Goal: Information Seeking & Learning: Learn about a topic

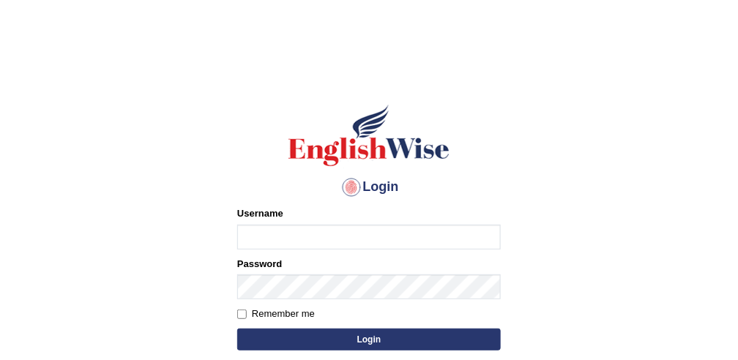
type input "obehi00"
click at [438, 339] on button "Login" at bounding box center [369, 340] width 264 height 22
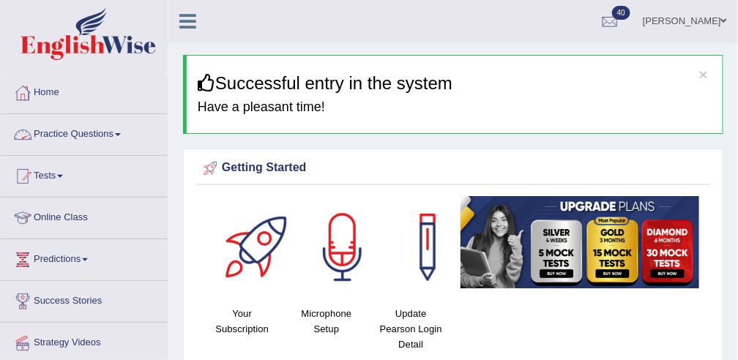
click at [94, 137] on link "Practice Questions" at bounding box center [84, 132] width 167 height 37
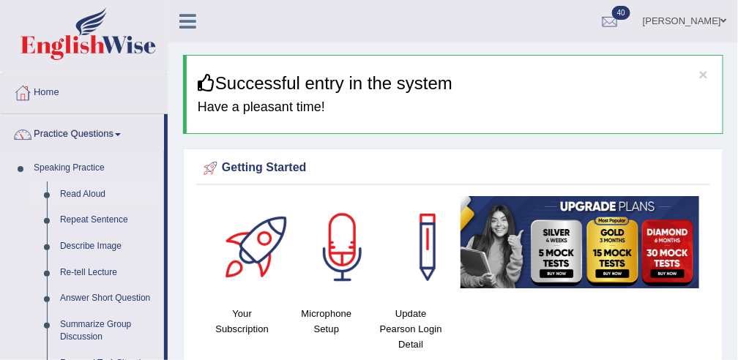
click at [102, 187] on link "Read Aloud" at bounding box center [108, 195] width 111 height 26
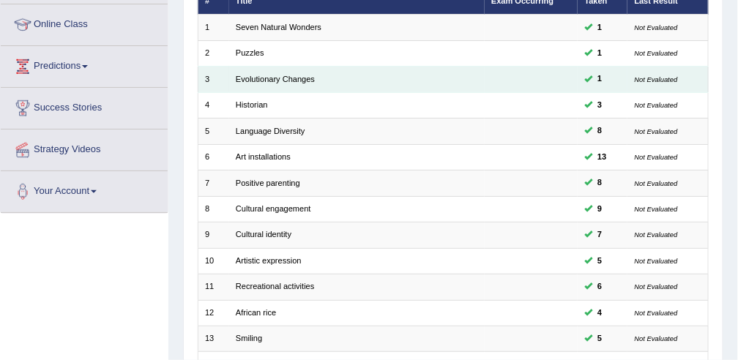
scroll to position [194, 0]
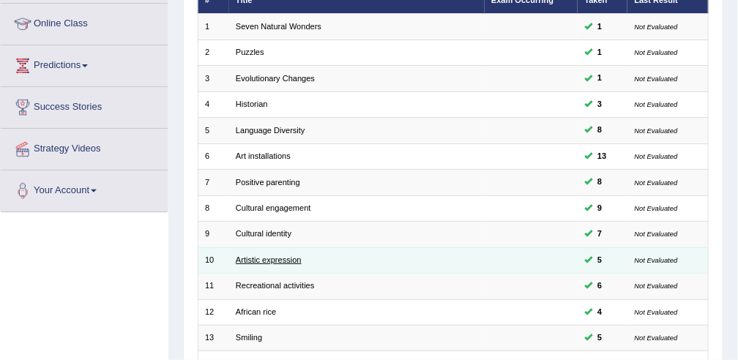
click at [273, 258] on link "Artistic expression" at bounding box center [269, 259] width 66 height 9
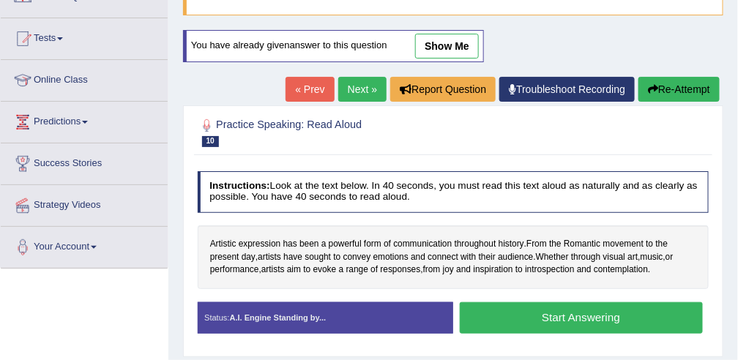
scroll to position [140, 0]
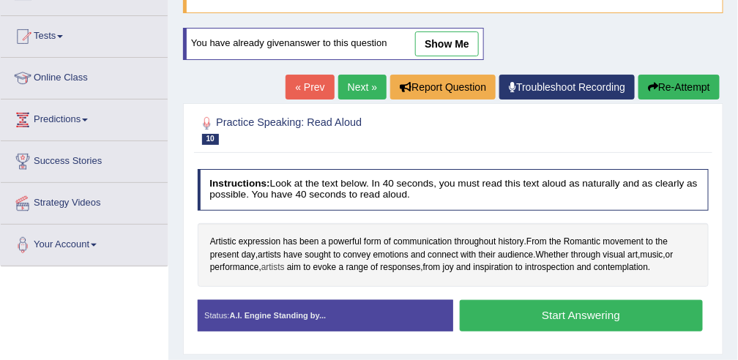
drag, startPoint x: 0, startPoint y: 0, endPoint x: 266, endPoint y: 261, distance: 373.2
click at [266, 261] on span "artists" at bounding box center [272, 267] width 23 height 13
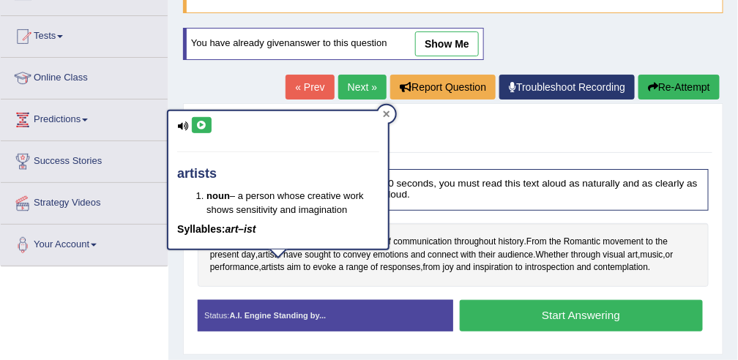
click at [390, 114] on div at bounding box center [387, 114] width 18 height 18
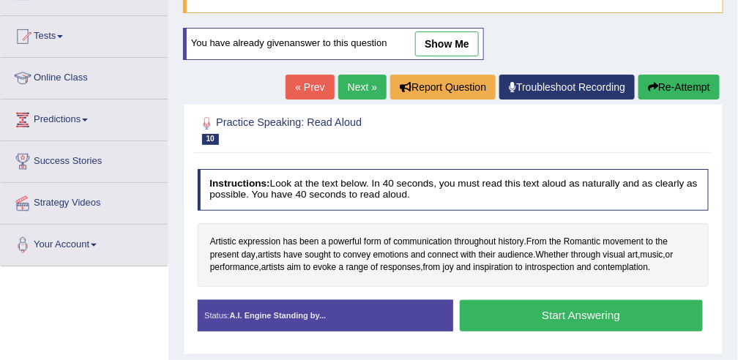
click at [513, 307] on button "Start Answering" at bounding box center [581, 315] width 243 height 31
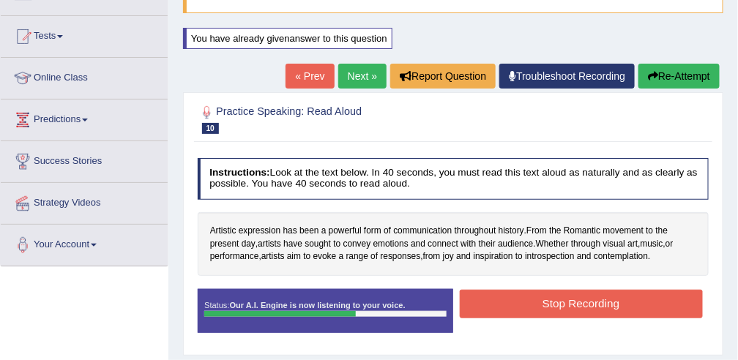
click at [513, 307] on button "Stop Recording" at bounding box center [581, 304] width 243 height 29
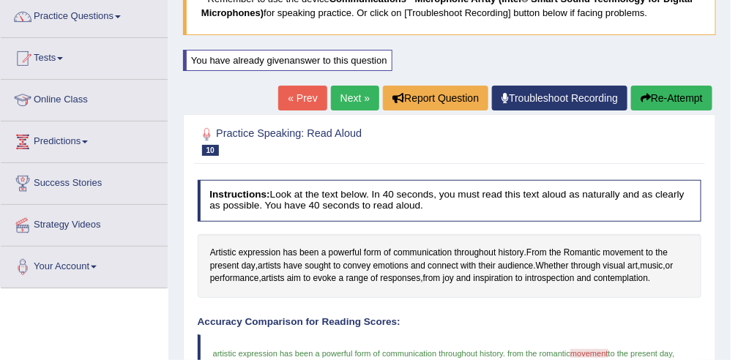
scroll to position [0, 0]
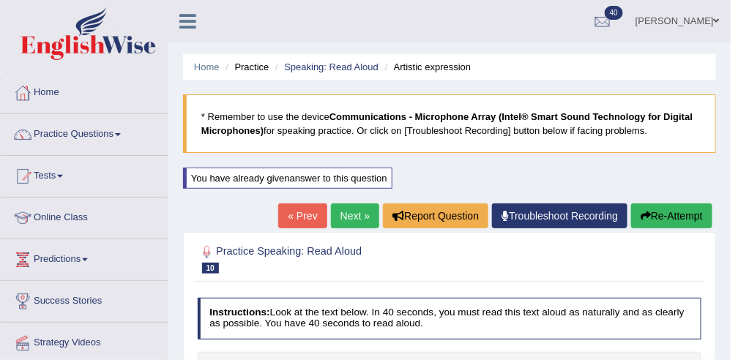
click at [359, 223] on link "Next »" at bounding box center [355, 216] width 48 height 25
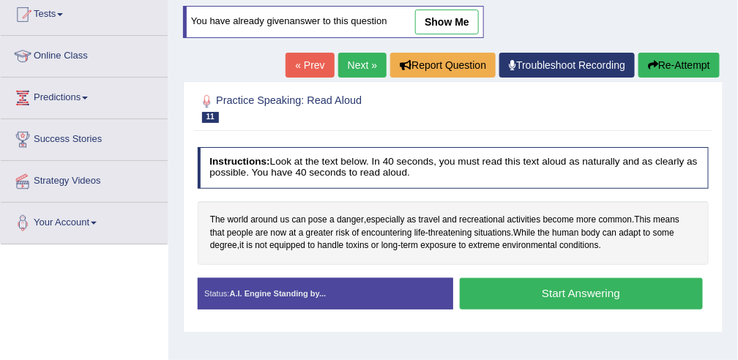
scroll to position [165, 0]
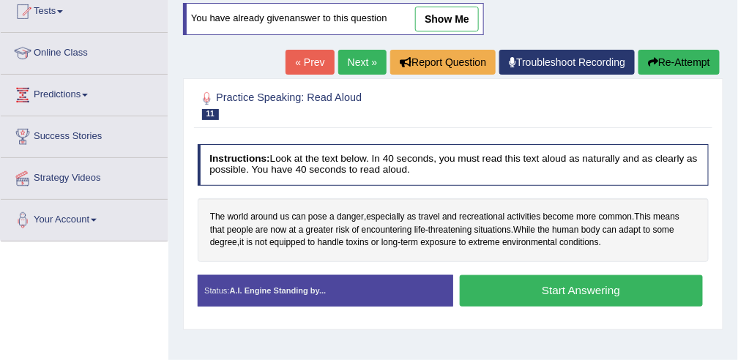
click at [681, 59] on button "Re-Attempt" at bounding box center [678, 62] width 81 height 25
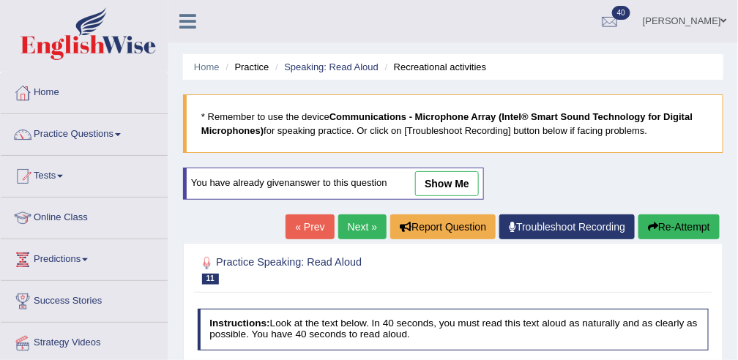
click at [667, 232] on button "Re-Attempt" at bounding box center [678, 226] width 81 height 25
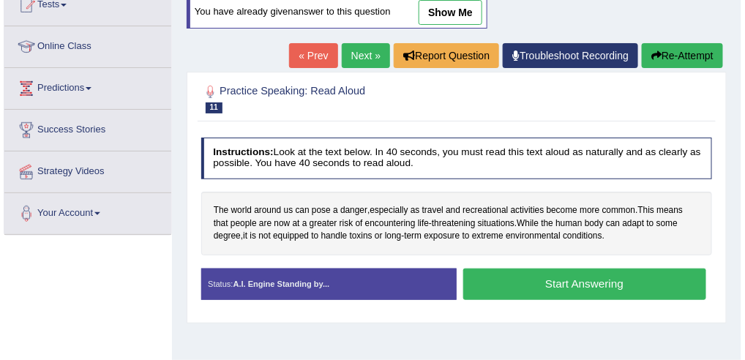
scroll to position [173, 0]
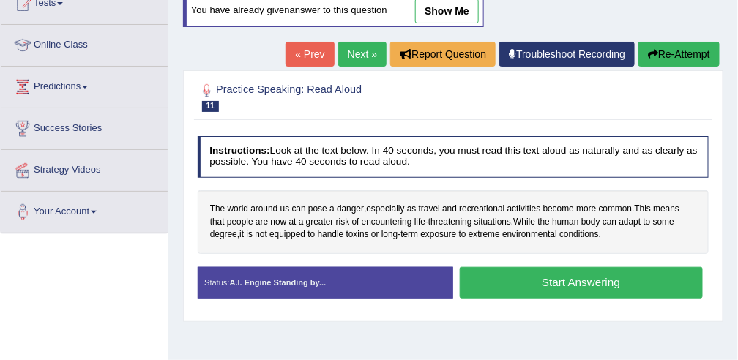
click at [572, 286] on button "Start Answering" at bounding box center [581, 282] width 243 height 31
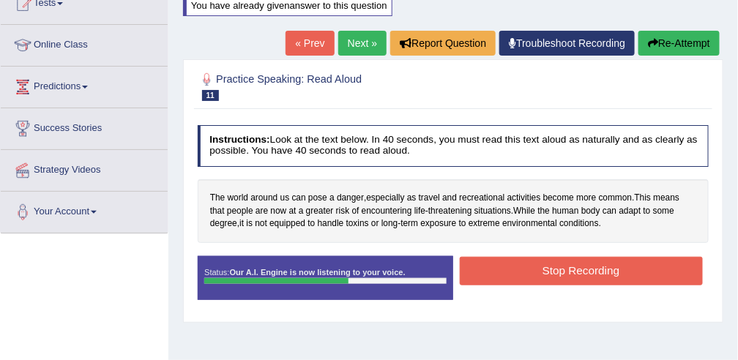
click at [572, 264] on button "Stop Recording" at bounding box center [581, 271] width 243 height 29
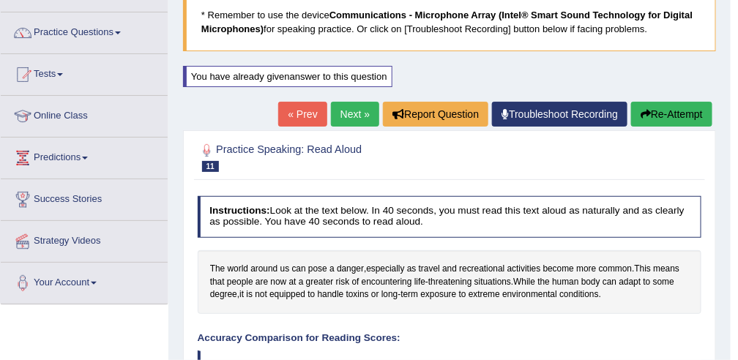
scroll to position [101, 0]
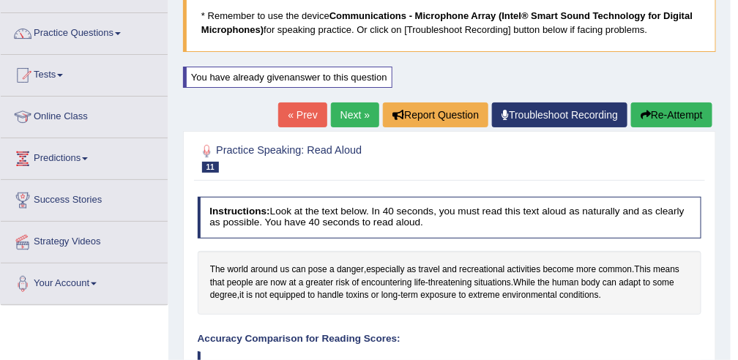
click at [354, 119] on link "Next »" at bounding box center [355, 114] width 48 height 25
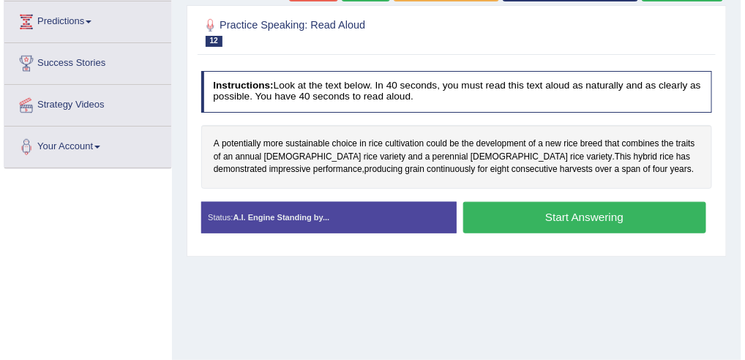
scroll to position [239, 0]
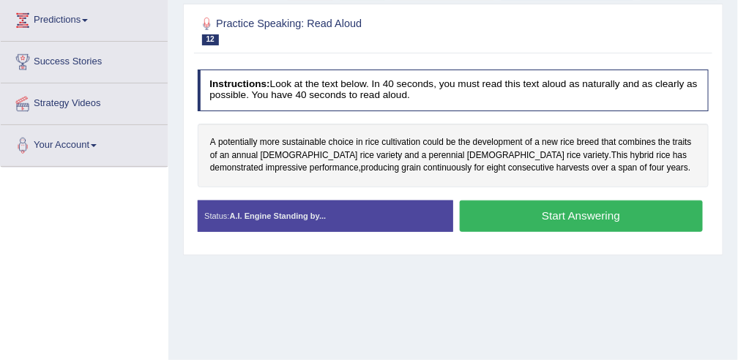
click at [518, 212] on button "Start Answering" at bounding box center [581, 216] width 243 height 31
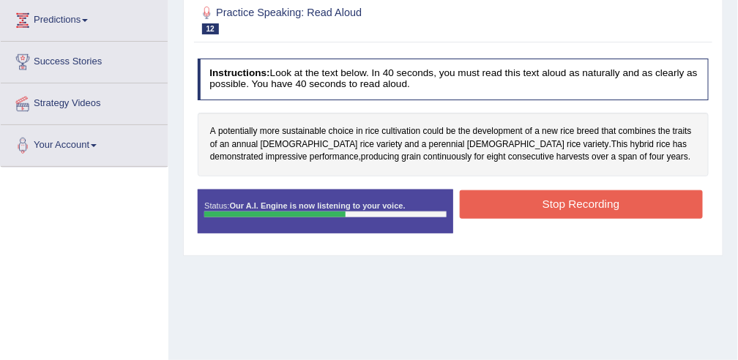
click at [517, 211] on button "Stop Recording" at bounding box center [581, 204] width 243 height 29
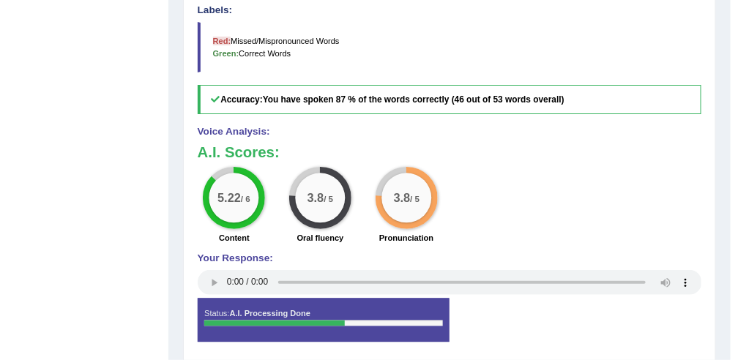
scroll to position [0, 0]
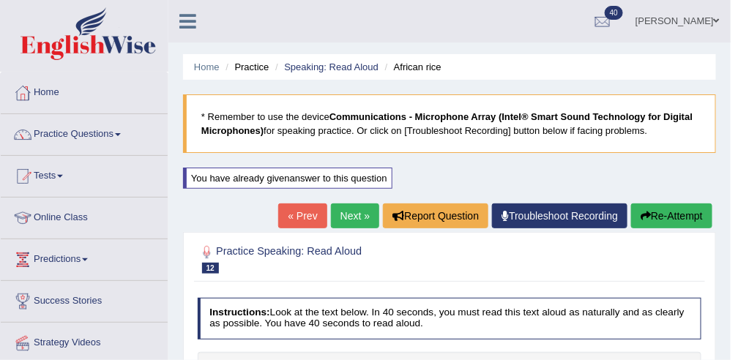
click at [365, 212] on link "Next »" at bounding box center [355, 216] width 48 height 25
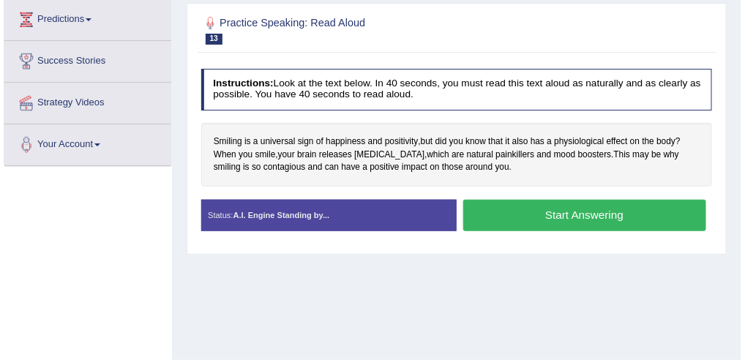
scroll to position [240, 0]
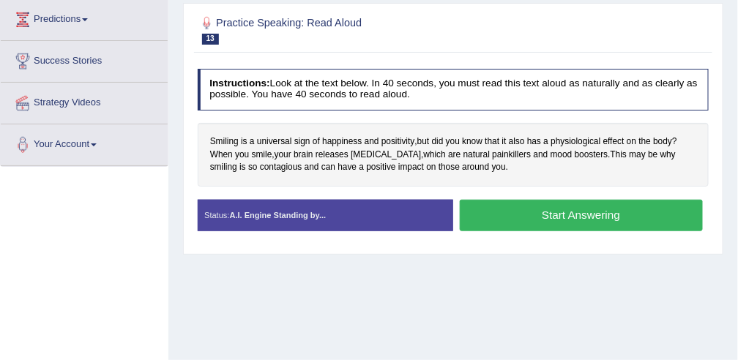
click at [495, 213] on button "Start Answering" at bounding box center [581, 215] width 243 height 31
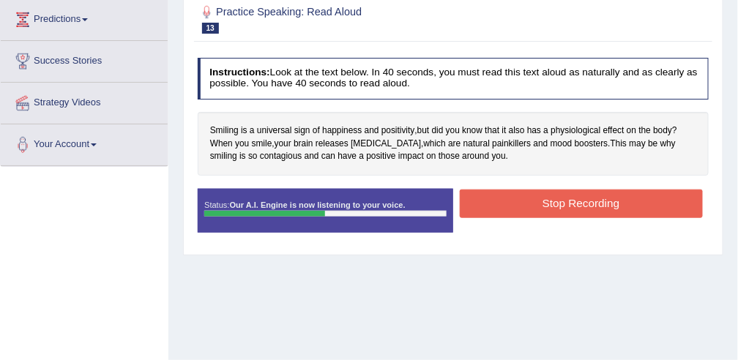
click at [496, 192] on button "Stop Recording" at bounding box center [581, 204] width 243 height 29
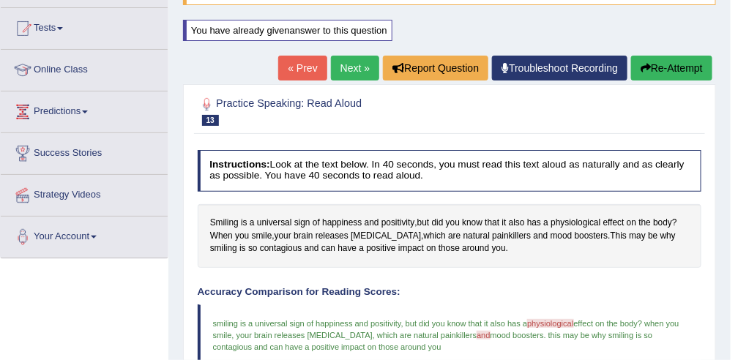
scroll to position [133, 0]
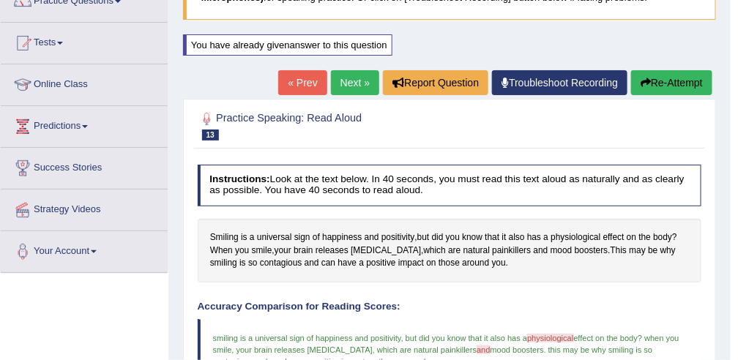
click at [366, 86] on link "Next »" at bounding box center [355, 82] width 48 height 25
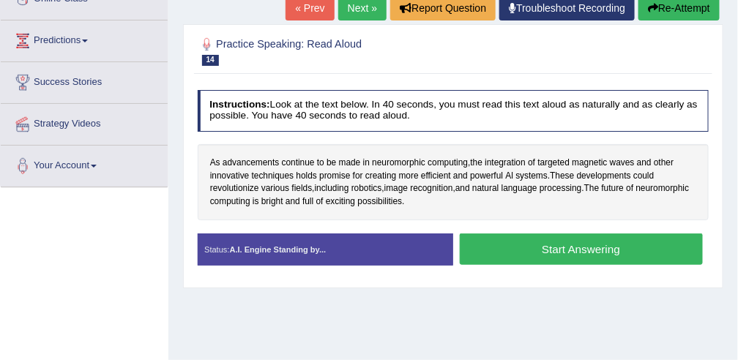
scroll to position [220, 0]
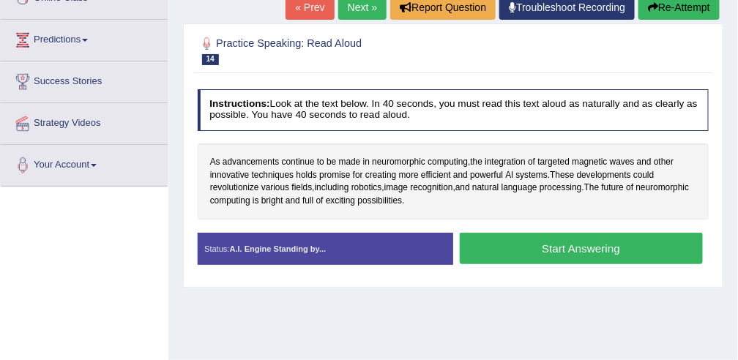
click at [504, 242] on button "Start Answering" at bounding box center [581, 248] width 243 height 31
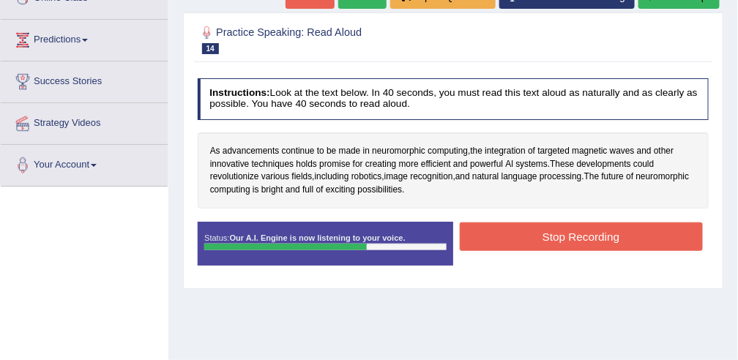
click at [504, 242] on button "Stop Recording" at bounding box center [581, 237] width 243 height 29
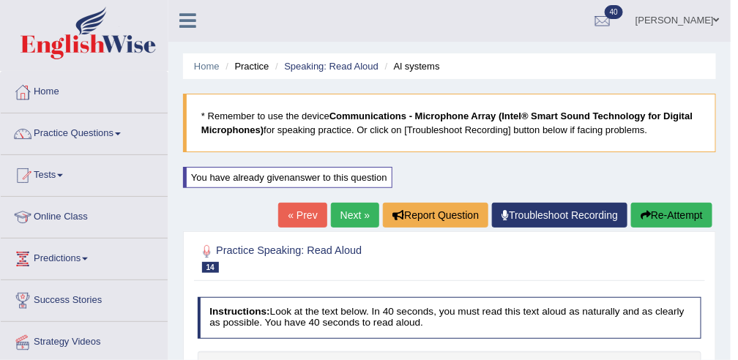
scroll to position [0, 0]
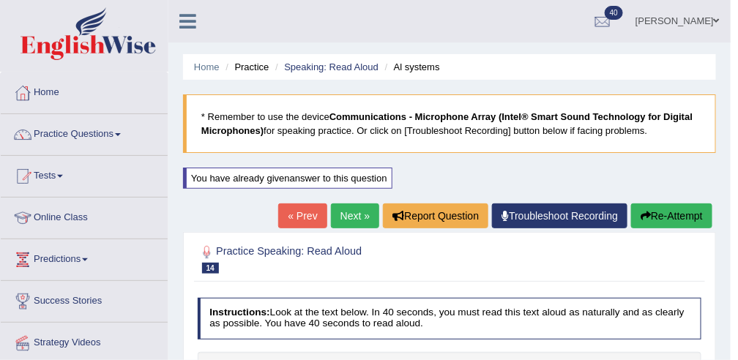
click at [363, 210] on link "Next »" at bounding box center [355, 216] width 48 height 25
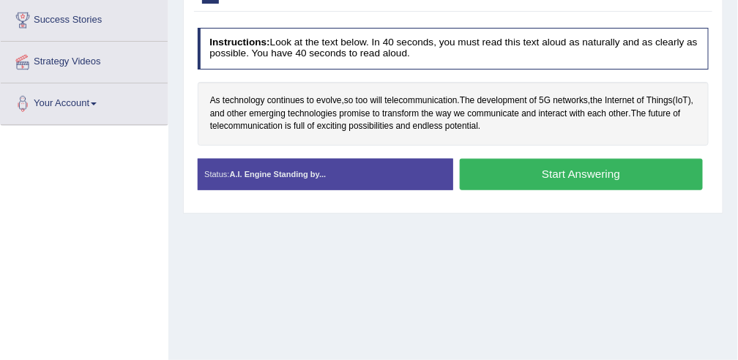
scroll to position [262, 0]
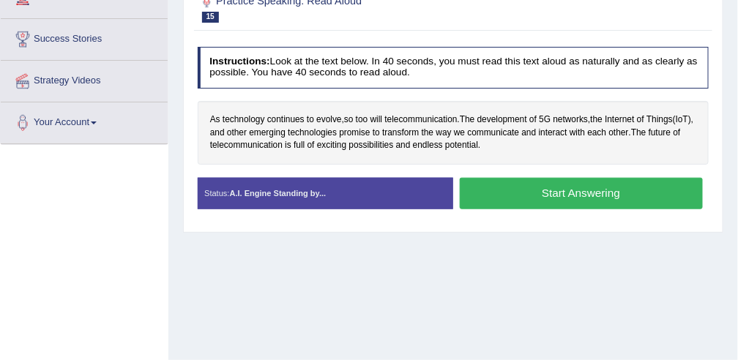
click at [494, 199] on button "Start Answering" at bounding box center [581, 193] width 243 height 31
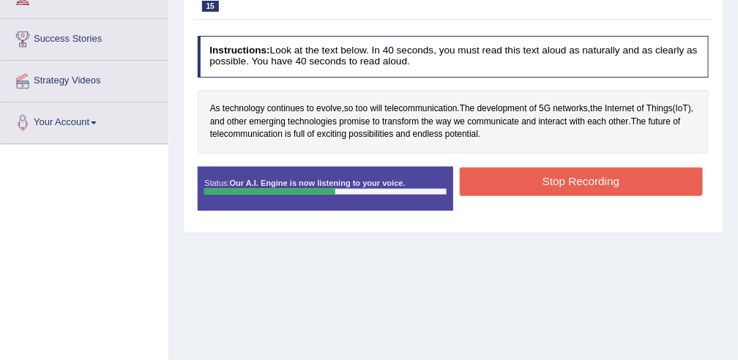
click at [507, 176] on button "Stop Recording" at bounding box center [581, 182] width 243 height 29
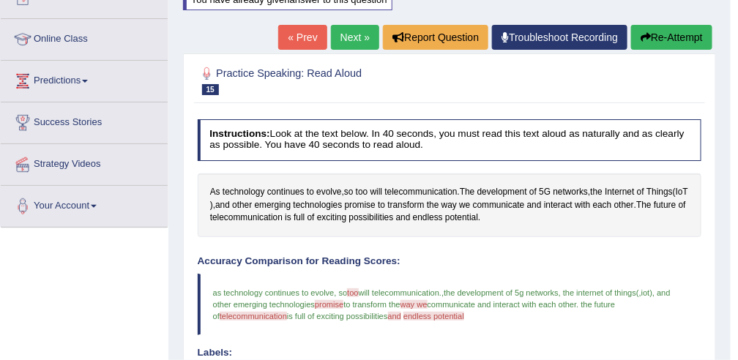
scroll to position [177, 0]
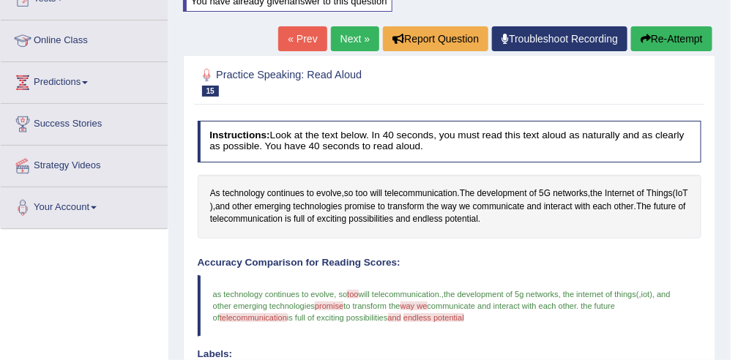
click at [344, 32] on link "Next »" at bounding box center [355, 38] width 48 height 25
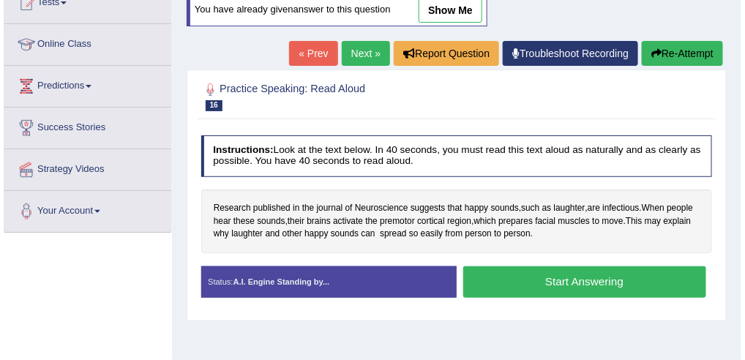
scroll to position [174, 0]
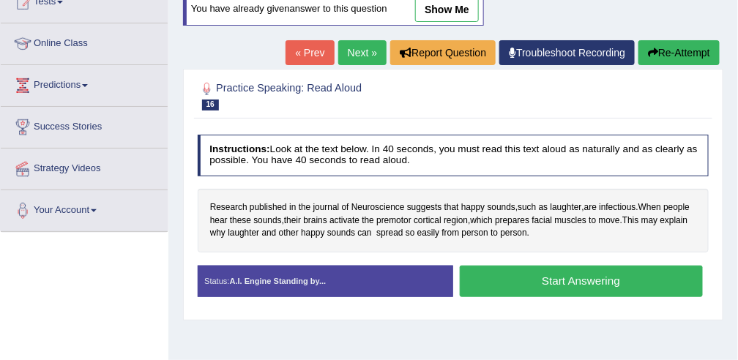
click at [504, 274] on button "Start Answering" at bounding box center [581, 281] width 243 height 31
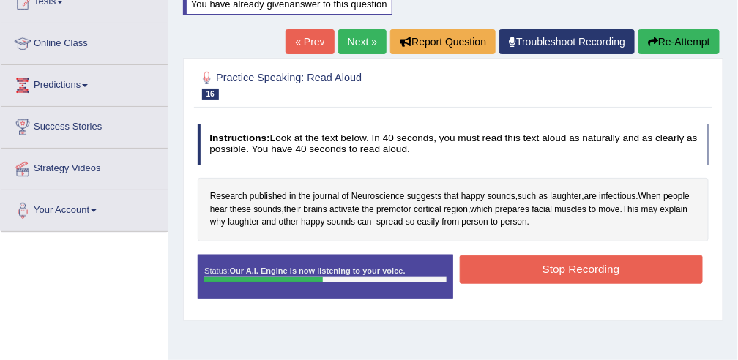
click at [504, 274] on button "Stop Recording" at bounding box center [581, 269] width 243 height 29
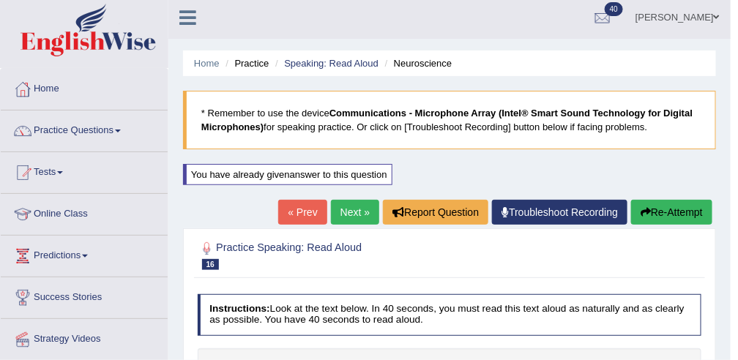
scroll to position [0, 0]
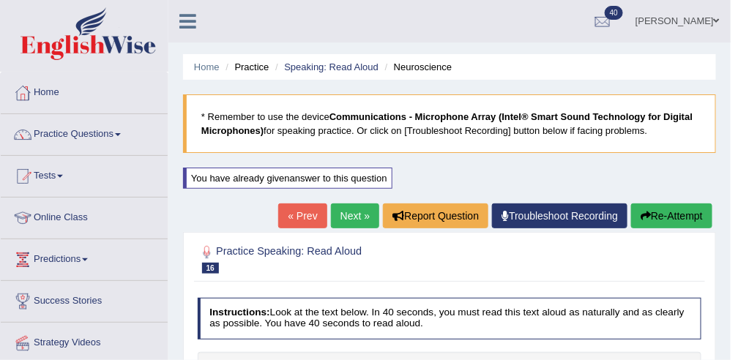
click at [344, 212] on link "Next »" at bounding box center [355, 216] width 48 height 25
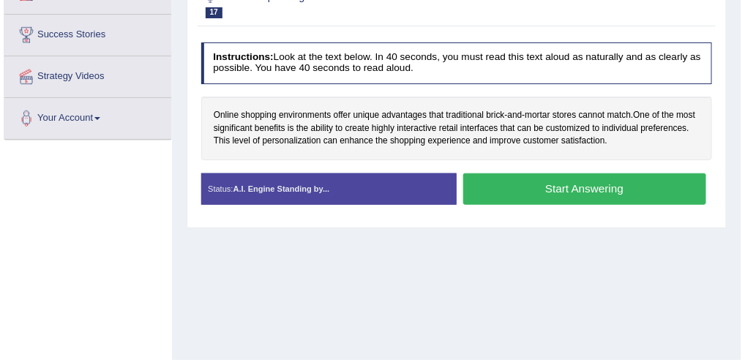
scroll to position [269, 0]
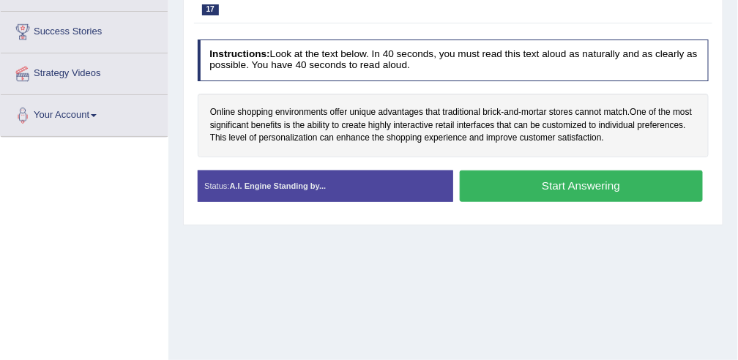
click at [529, 179] on button "Start Answering" at bounding box center [581, 186] width 243 height 31
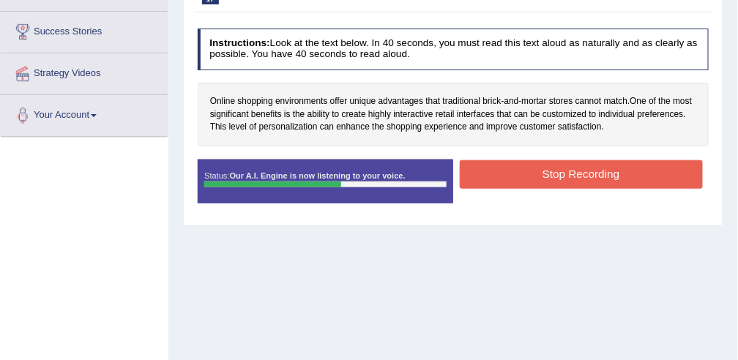
click at [529, 179] on button "Stop Recording" at bounding box center [581, 174] width 243 height 29
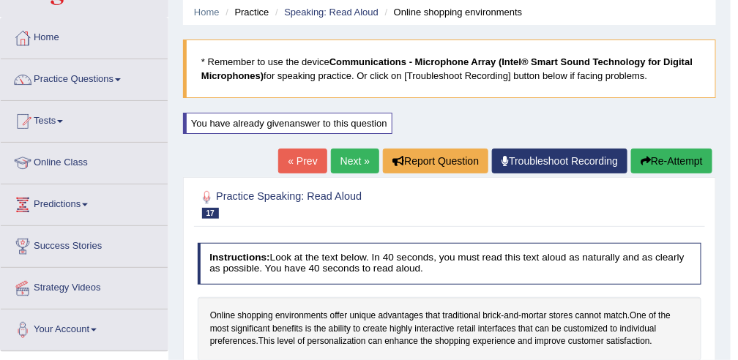
scroll to position [0, 0]
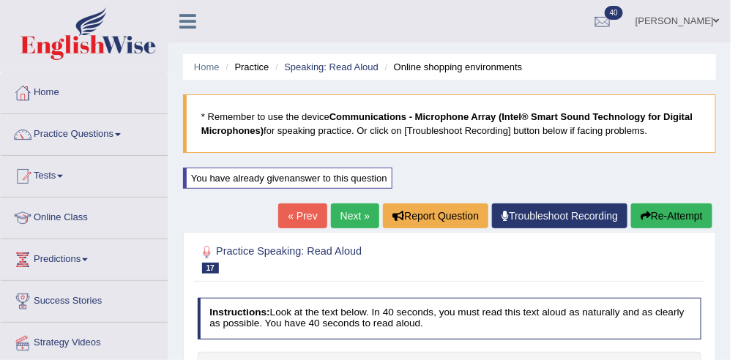
click at [362, 215] on link "Next »" at bounding box center [355, 216] width 48 height 25
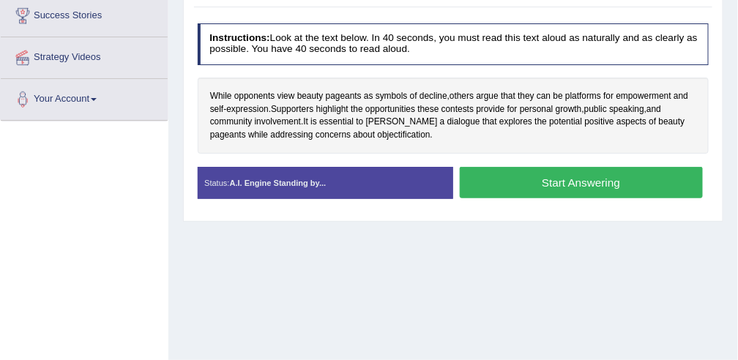
scroll to position [286, 0]
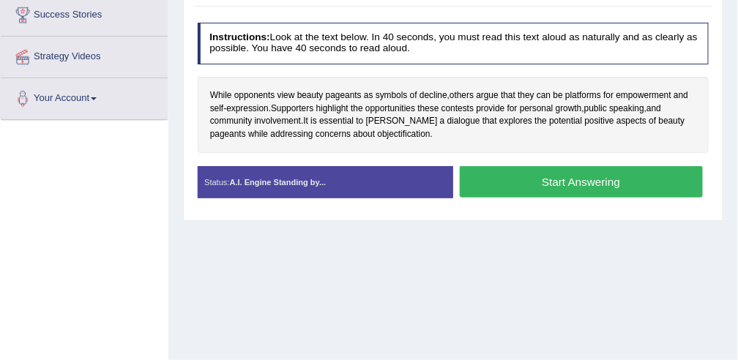
click at [519, 171] on button "Start Answering" at bounding box center [581, 181] width 243 height 31
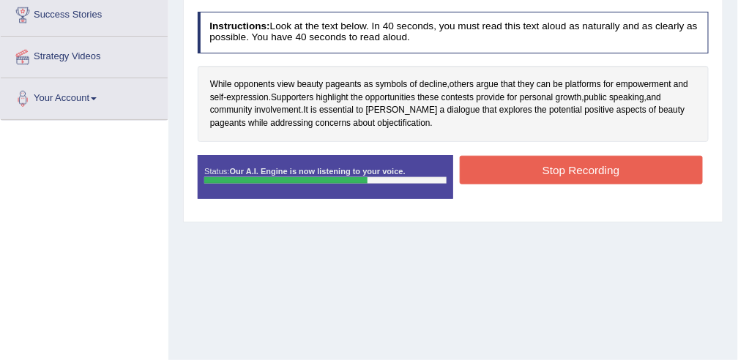
click at [519, 171] on button "Stop Recording" at bounding box center [581, 170] width 243 height 29
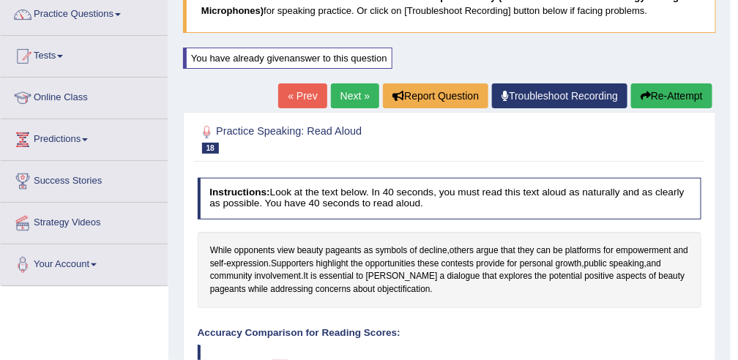
scroll to position [70, 0]
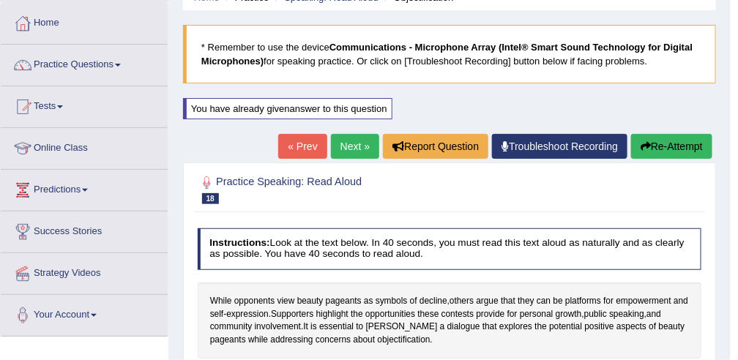
click at [364, 146] on link "Next »" at bounding box center [355, 146] width 48 height 25
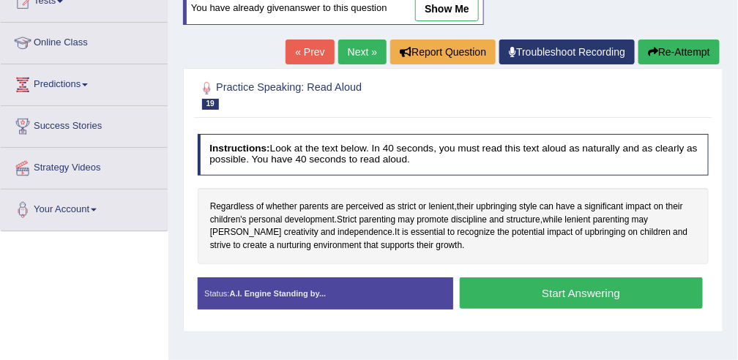
scroll to position [177, 0]
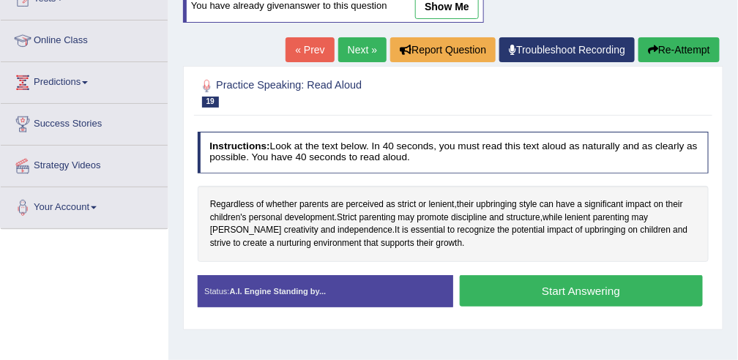
click at [622, 294] on button "Start Answering" at bounding box center [581, 290] width 243 height 31
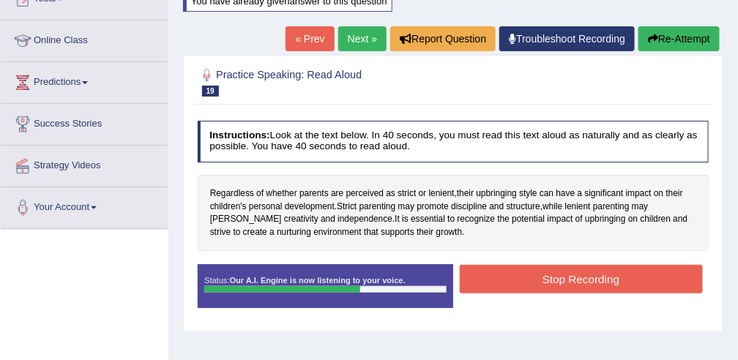
click at [613, 274] on button "Stop Recording" at bounding box center [581, 279] width 243 height 29
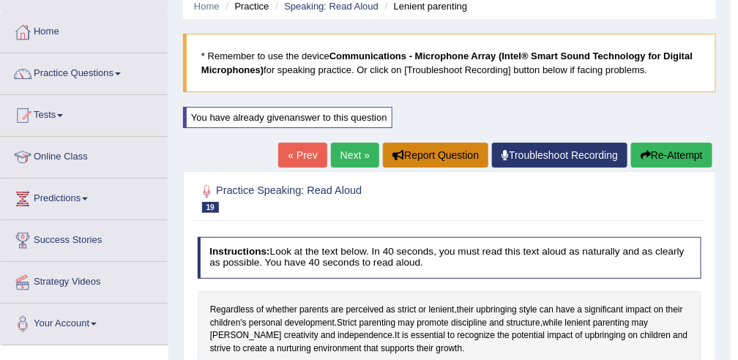
scroll to position [53, 0]
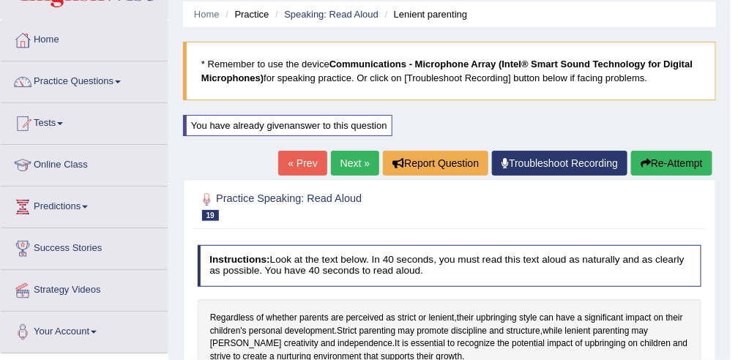
click at [366, 157] on link "Next »" at bounding box center [355, 163] width 48 height 25
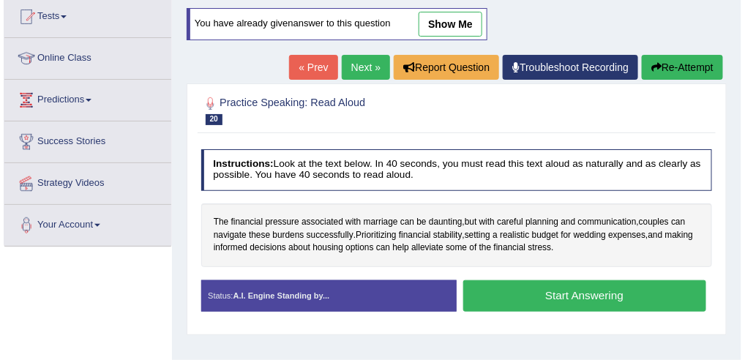
scroll to position [160, 0]
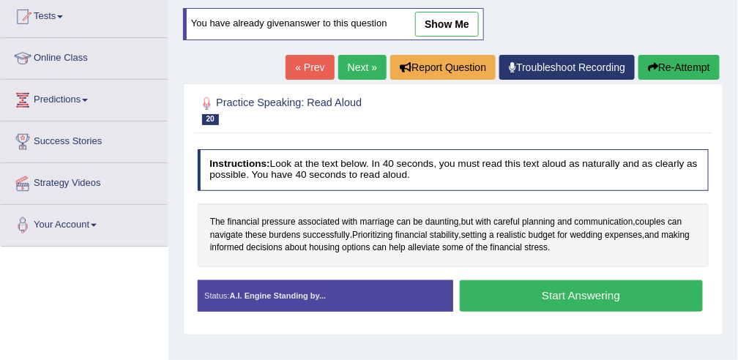
click at [529, 295] on button "Start Answering" at bounding box center [581, 295] width 243 height 31
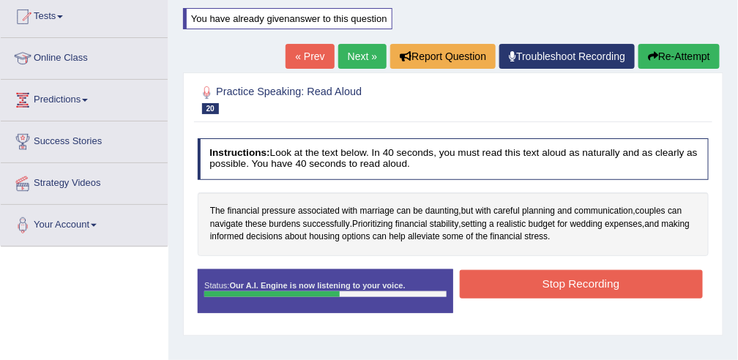
click at [527, 270] on button "Stop Recording" at bounding box center [581, 284] width 243 height 29
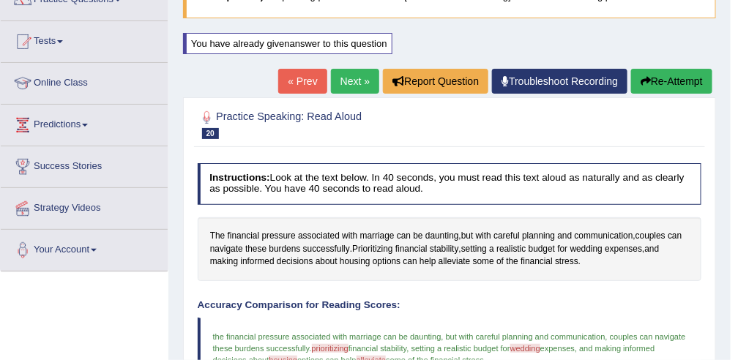
scroll to position [112, 0]
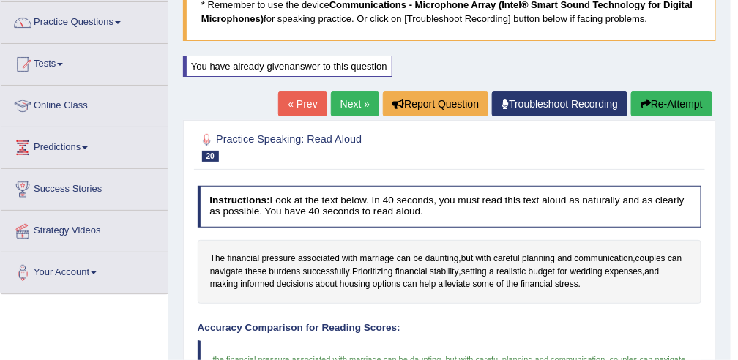
click at [357, 97] on link "Next »" at bounding box center [355, 104] width 48 height 25
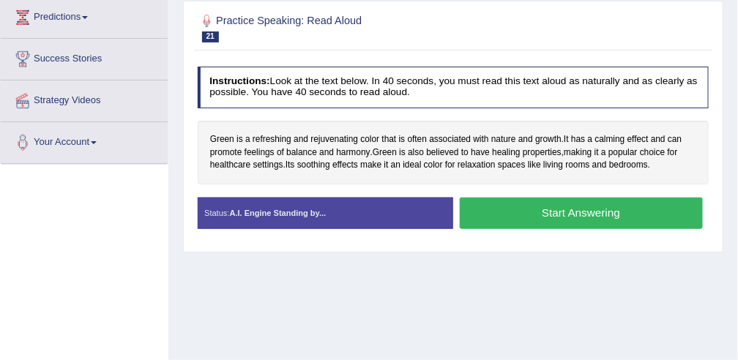
scroll to position [253, 0]
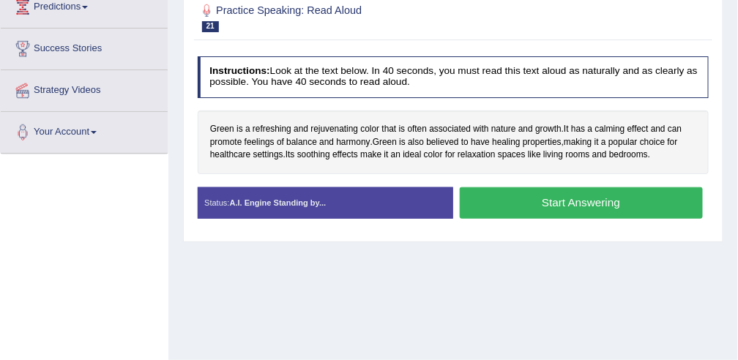
click at [485, 202] on button "Start Answering" at bounding box center [581, 202] width 243 height 31
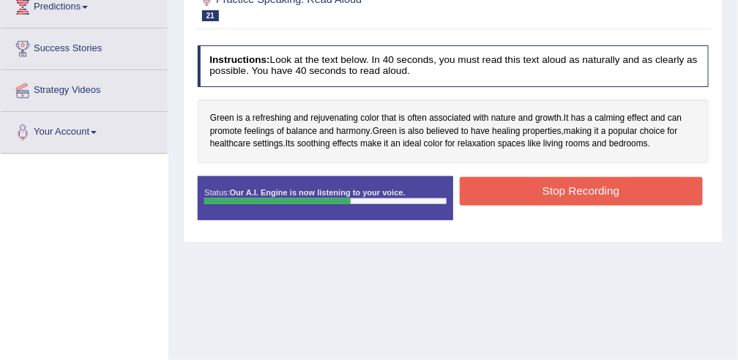
click at [485, 198] on button "Stop Recording" at bounding box center [581, 191] width 243 height 29
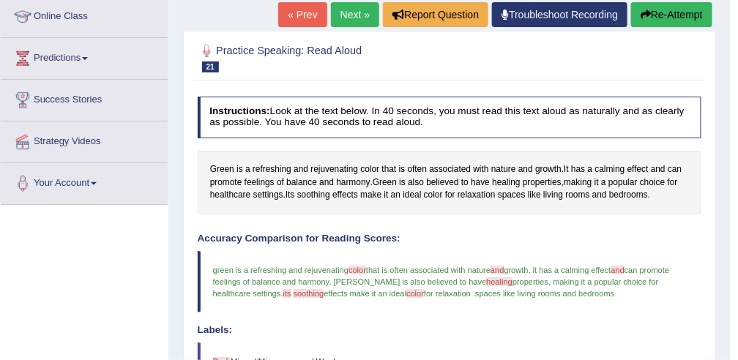
scroll to position [180, 0]
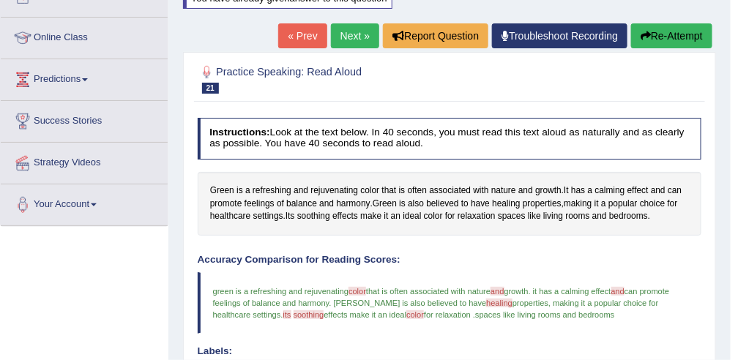
click at [369, 27] on link "Next »" at bounding box center [355, 35] width 48 height 25
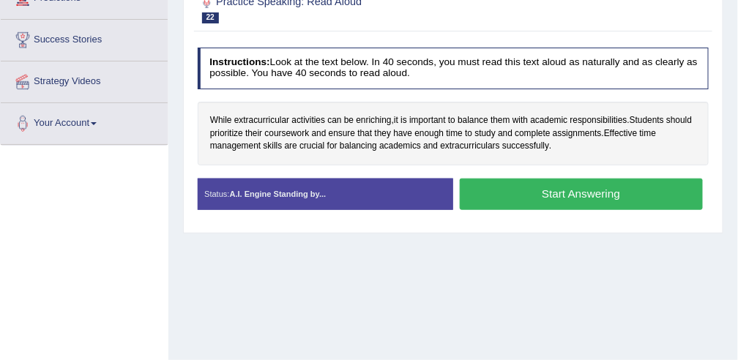
scroll to position [262, 0]
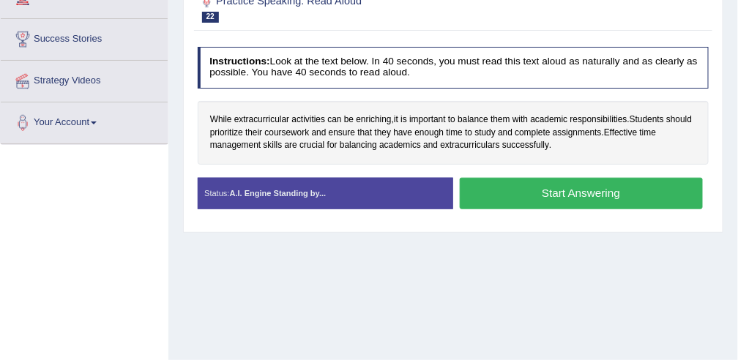
click at [523, 190] on button "Start Answering" at bounding box center [581, 193] width 243 height 31
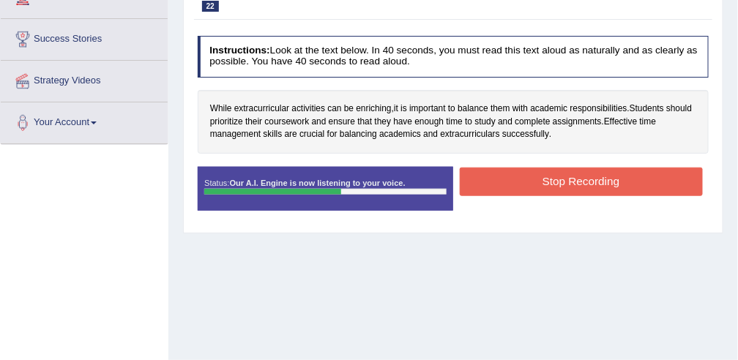
click at [525, 175] on button "Stop Recording" at bounding box center [581, 182] width 243 height 29
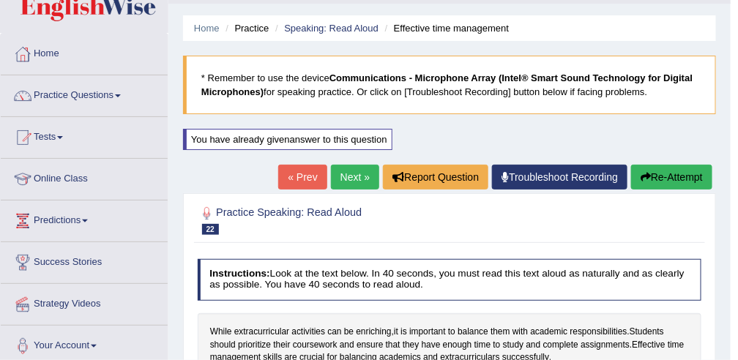
scroll to position [0, 0]
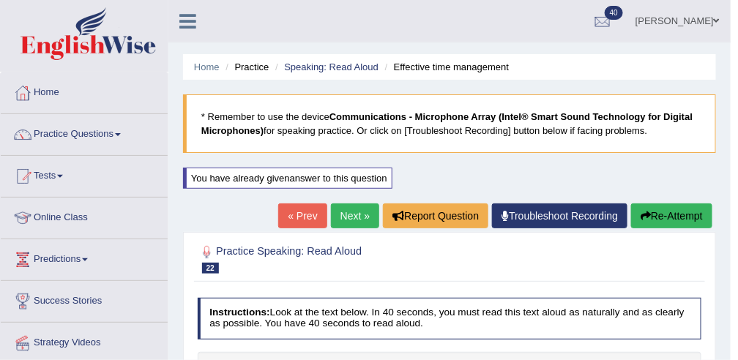
click at [348, 218] on link "Next »" at bounding box center [355, 216] width 48 height 25
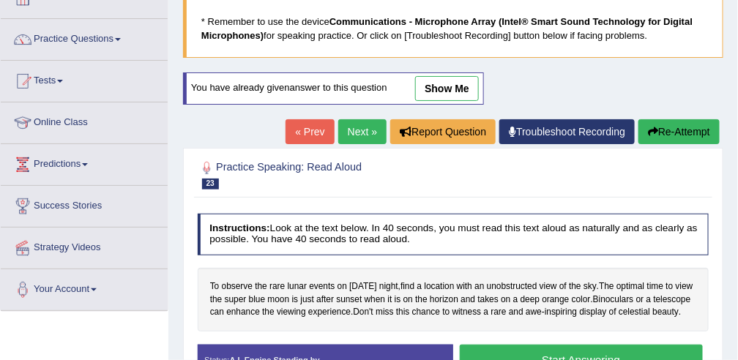
click at [444, 81] on link "show me" at bounding box center [447, 88] width 64 height 25
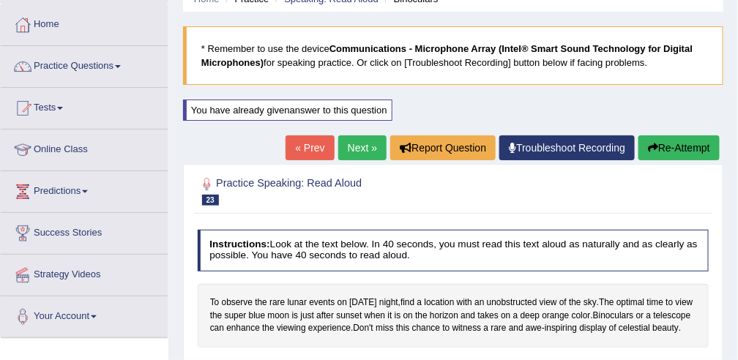
scroll to position [62, 0]
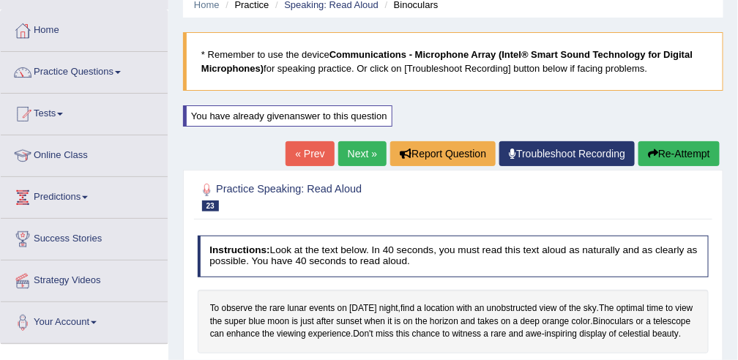
click at [683, 151] on button "Re-Attempt" at bounding box center [678, 153] width 81 height 25
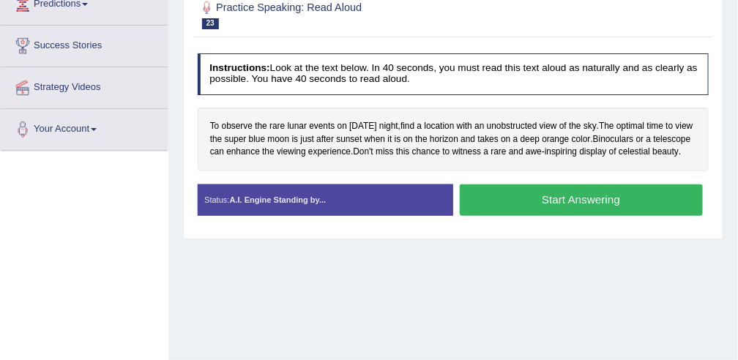
click at [539, 211] on button "Start Answering" at bounding box center [581, 199] width 243 height 31
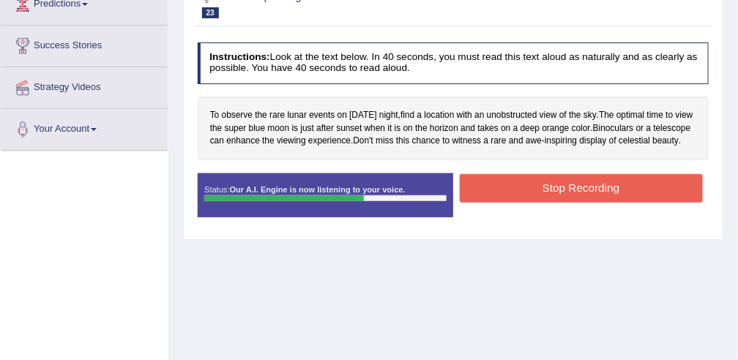
click at [537, 203] on button "Stop Recording" at bounding box center [581, 188] width 243 height 29
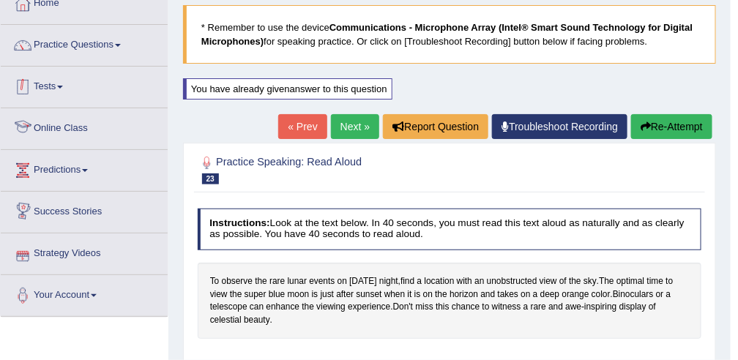
scroll to position [89, 0]
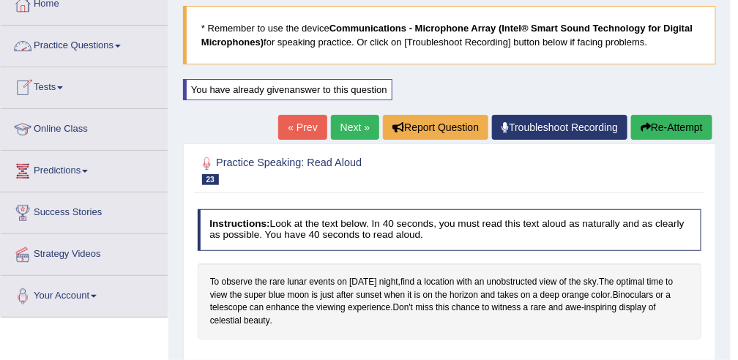
click at [80, 48] on link "Practice Questions" at bounding box center [84, 44] width 167 height 37
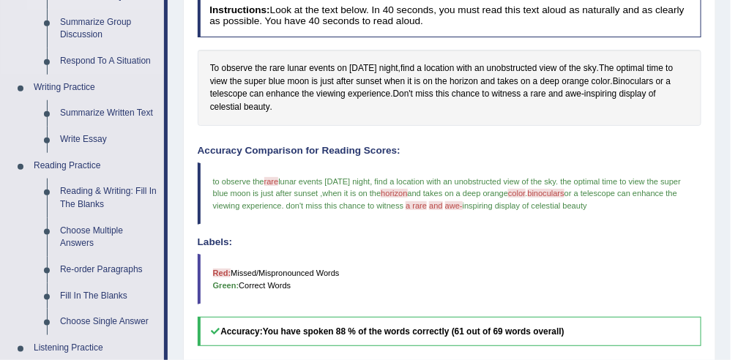
scroll to position [303, 0]
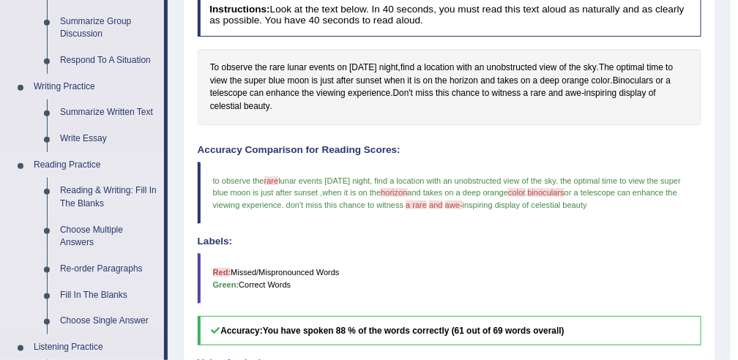
click at [94, 194] on link "Reading & Writing: Fill In The Blanks" at bounding box center [108, 197] width 111 height 39
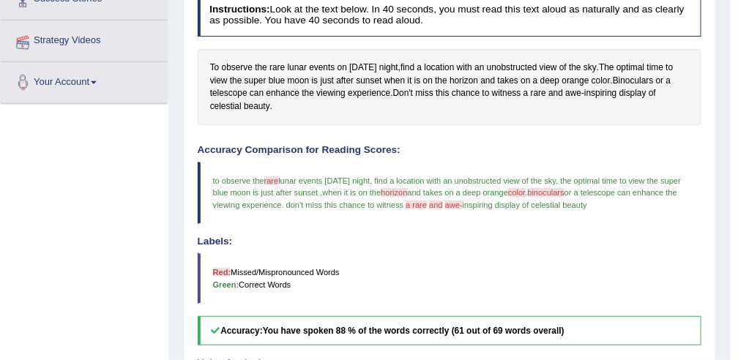
scroll to position [349, 0]
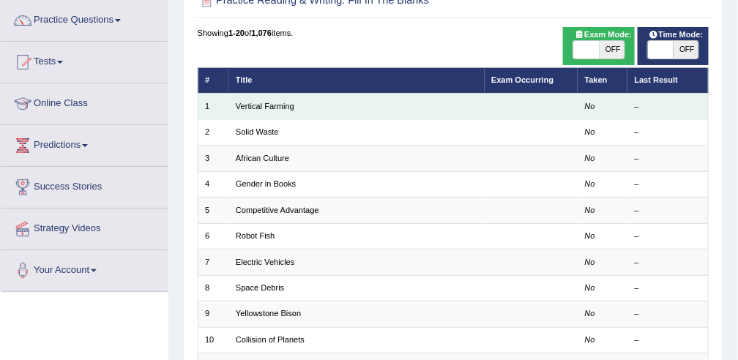
scroll to position [114, 0]
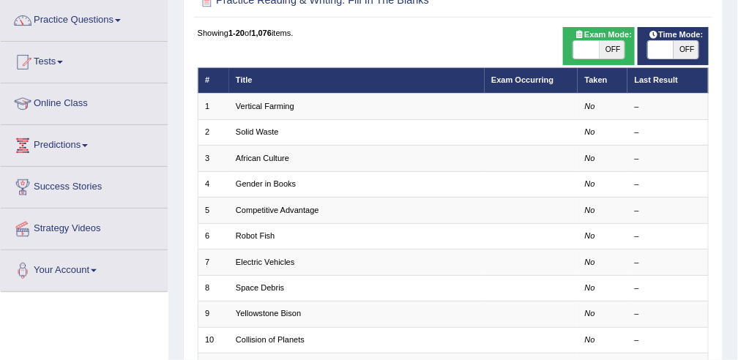
click at [613, 43] on span "OFF" at bounding box center [613, 50] width 26 height 18
checkbox input "true"
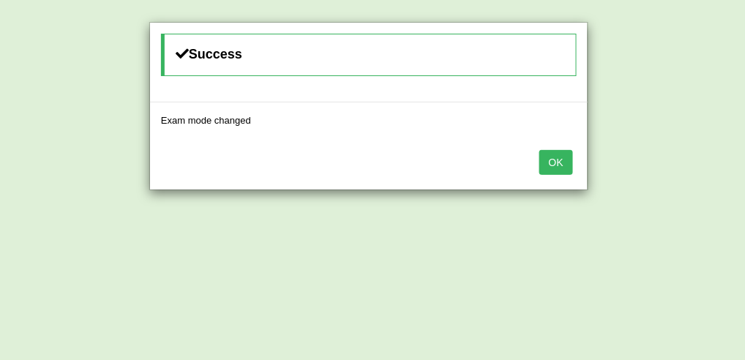
click at [553, 156] on button "OK" at bounding box center [557, 162] width 34 height 25
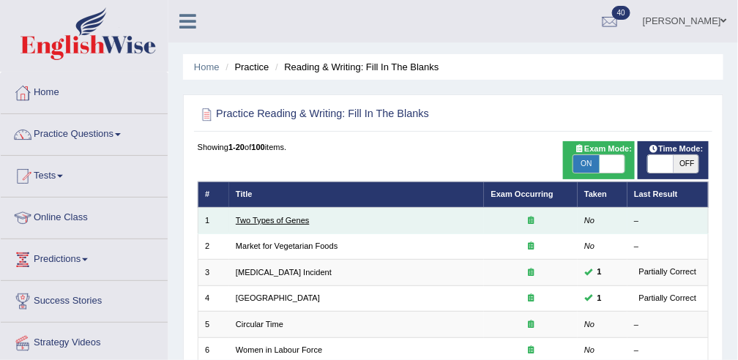
click at [268, 217] on link "Two Types of Genes" at bounding box center [273, 220] width 74 height 9
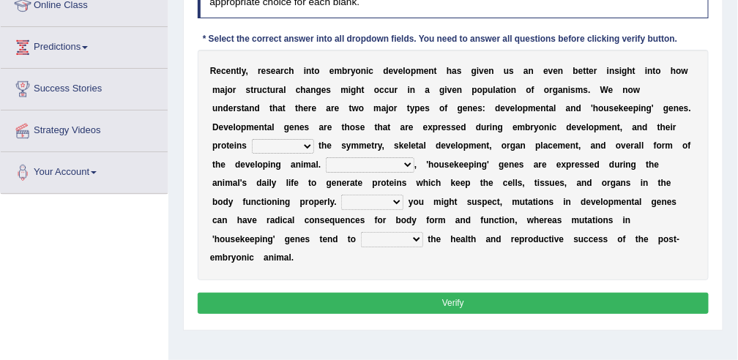
scroll to position [214, 0]
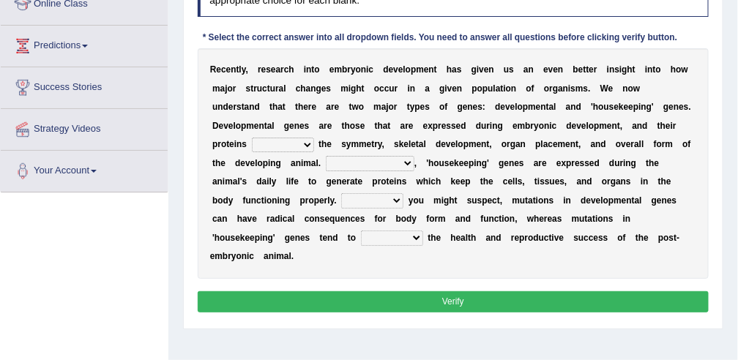
click at [314, 138] on select "push control hold elevate" at bounding box center [283, 145] width 62 height 15
select select "control"
click at [314, 138] on select "push control hold elevate" at bounding box center [283, 145] width 62 height 15
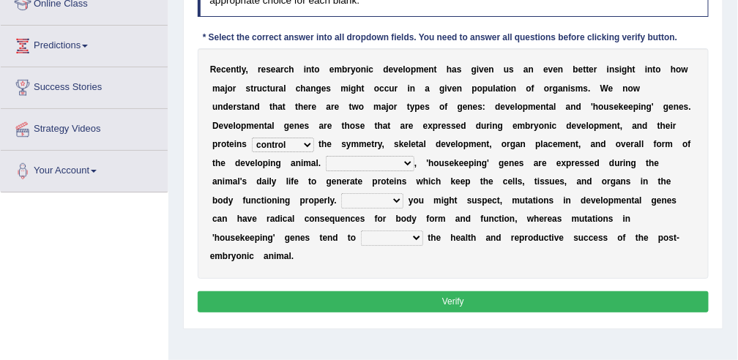
click at [314, 138] on select "push control hold elevate" at bounding box center [283, 145] width 62 height 15
click at [414, 156] on select "Correspondingly Inclusively Conversely In contrast" at bounding box center [370, 163] width 89 height 15
select select "In contrast"
click at [414, 156] on select "Correspondingly Inclusively Conversely In contrast" at bounding box center [370, 163] width 89 height 15
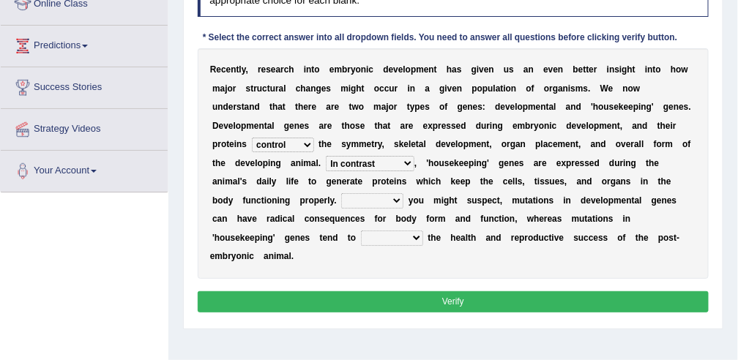
click at [403, 193] on select "For As With Within" at bounding box center [372, 200] width 62 height 15
select select "As"
click at [403, 193] on select "For As With Within" at bounding box center [372, 200] width 62 height 15
click at [314, 138] on select "push control hold elevate" at bounding box center [283, 145] width 62 height 15
select select "hold"
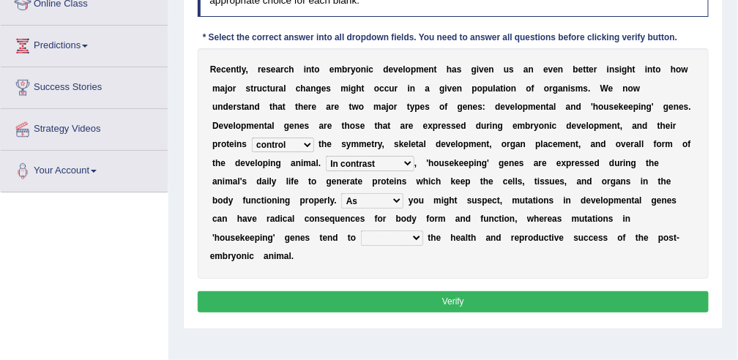
click at [314, 138] on select "push control hold elevate" at bounding box center [283, 145] width 62 height 15
click at [423, 231] on select "affect effect interrupt defect" at bounding box center [392, 238] width 62 height 15
select select "affect"
click at [423, 231] on select "affect effect interrupt defect" at bounding box center [392, 238] width 62 height 15
click at [466, 291] on button "Verify" at bounding box center [454, 301] width 512 height 21
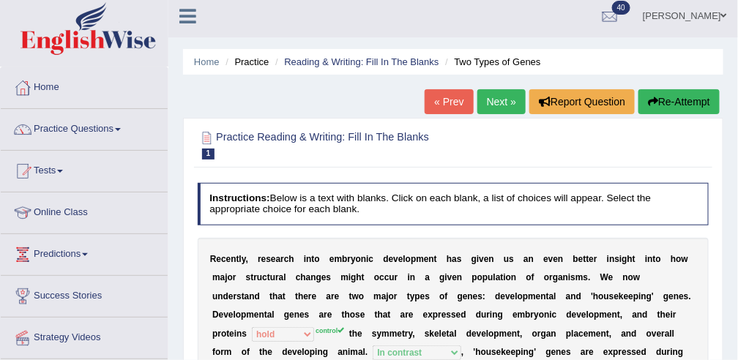
scroll to position [0, 0]
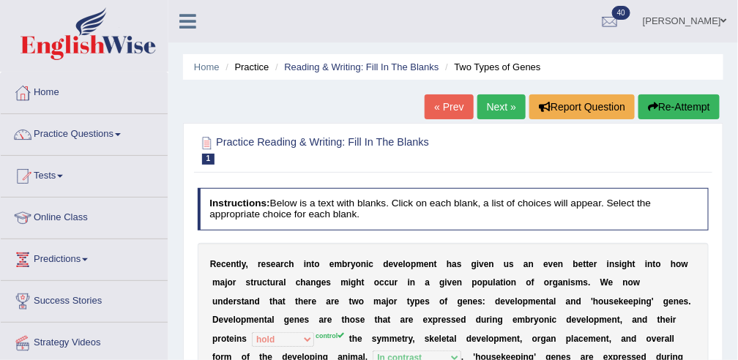
click at [500, 105] on link "Next »" at bounding box center [501, 106] width 48 height 25
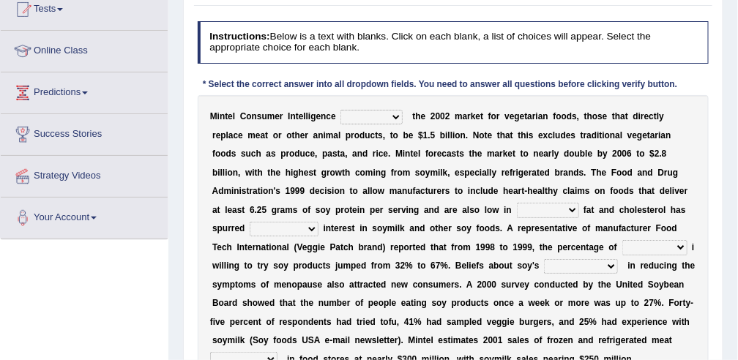
click at [382, 117] on select "deals fulfills creates estimates" at bounding box center [371, 117] width 62 height 15
select select "deals"
click at [340, 110] on select "deals fulfills creates estimates" at bounding box center [371, 117] width 62 height 15
click at [517, 210] on select "saturated solid acid liquid" at bounding box center [548, 210] width 62 height 15
select select "saturated"
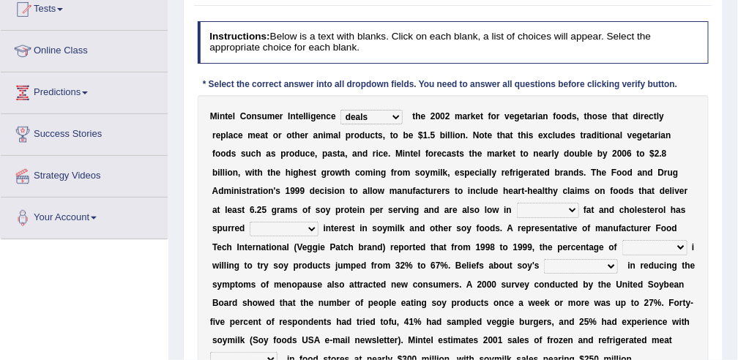
click at [517, 203] on select "saturated solid acid liquid" at bounding box center [548, 210] width 62 height 15
click at [318, 222] on select "good big tremendous extreme" at bounding box center [284, 229] width 69 height 15
select select "tremendous"
click at [318, 222] on select "good big tremendous extreme" at bounding box center [284, 229] width 69 height 15
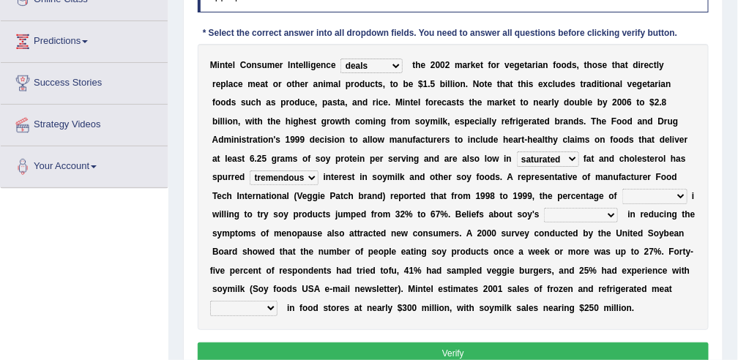
scroll to position [219, 0]
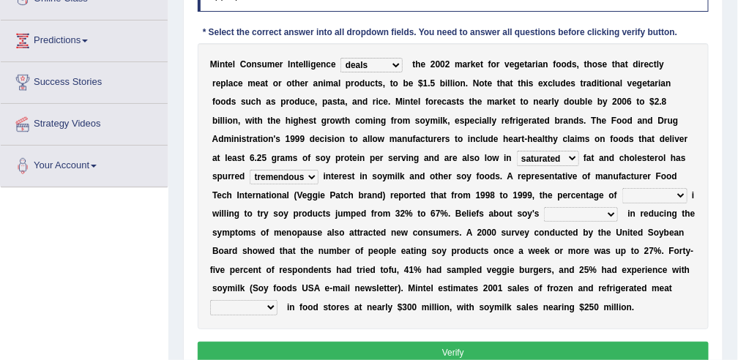
click at [622, 198] on select "guests consumers customers clients" at bounding box center [654, 195] width 65 height 15
select select "consumers"
click at [622, 188] on select "guests consumers customers clients" at bounding box center [654, 195] width 65 height 15
click at [544, 214] on select "effectiveness timeliness efficiency goodness" at bounding box center [581, 214] width 74 height 15
select select "efficiency"
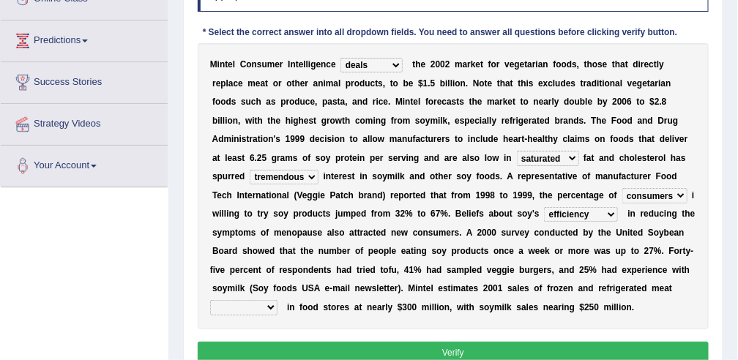
click at [544, 207] on select "effectiveness timeliness efficiency goodness" at bounding box center [581, 214] width 74 height 15
click at [277, 300] on select "foods choices staffs alternatives" at bounding box center [243, 307] width 67 height 15
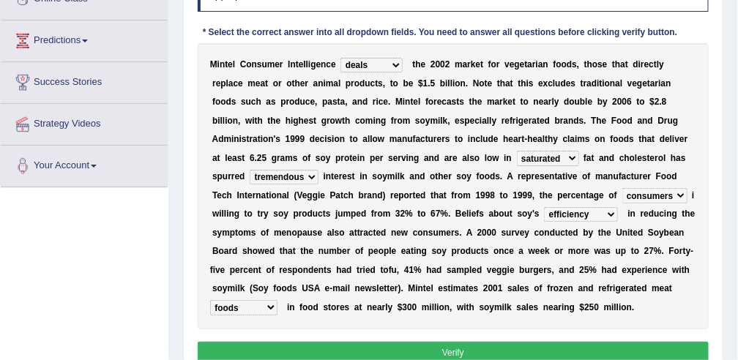
click at [277, 300] on select "foods choices staffs alternatives" at bounding box center [243, 307] width 67 height 15
click at [354, 310] on div "M i n t e l C o n s u m e r I n t e l l i g e n c e deals fulfills creates esti…" at bounding box center [454, 186] width 512 height 286
click at [277, 300] on select "foods choices staffs alternatives" at bounding box center [243, 307] width 67 height 15
select select "choices"
click at [277, 300] on select "foods choices staffs alternatives" at bounding box center [243, 307] width 67 height 15
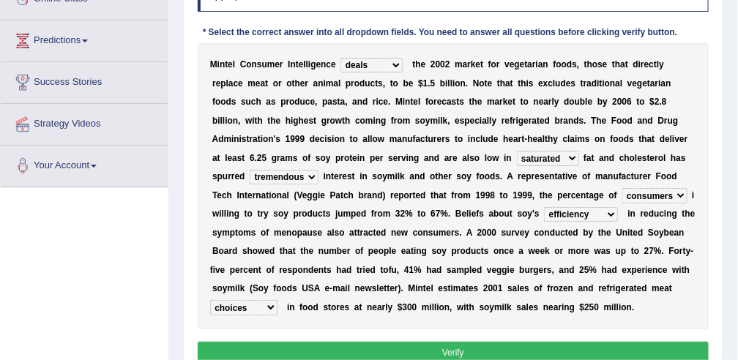
click at [378, 354] on button "Verify" at bounding box center [454, 352] width 512 height 21
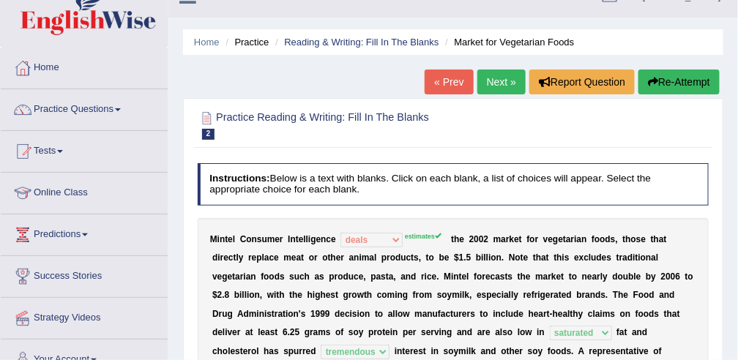
scroll to position [10, 0]
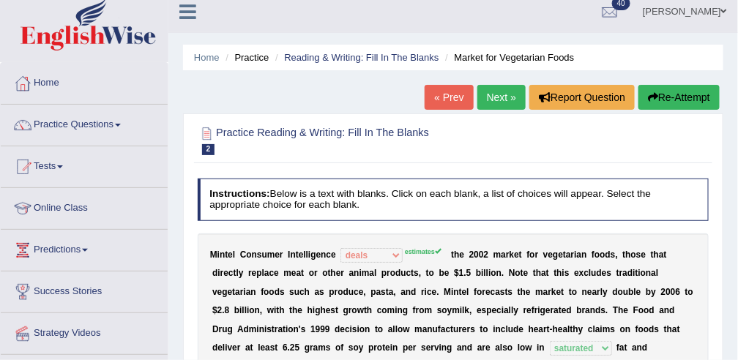
click at [492, 86] on link "Next »" at bounding box center [501, 97] width 48 height 25
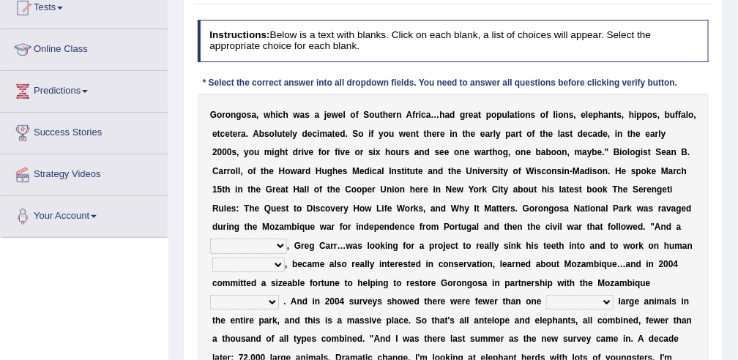
scroll to position [170, 0]
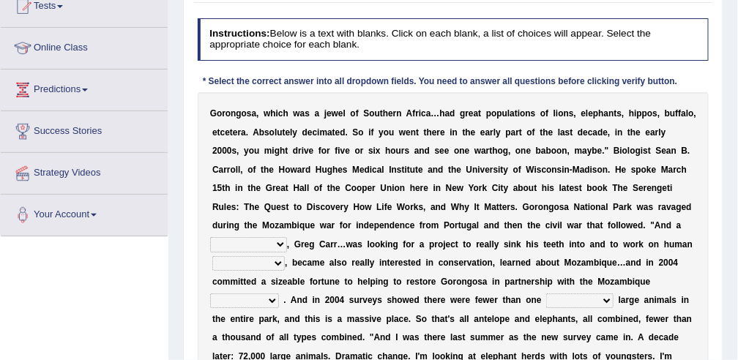
click at [287, 237] on select "passion solstice ballast philanthropist" at bounding box center [248, 244] width 77 height 15
select select "philanthropist"
click at [287, 237] on select "passion solstice ballast philanthropist" at bounding box center [248, 244] width 77 height 15
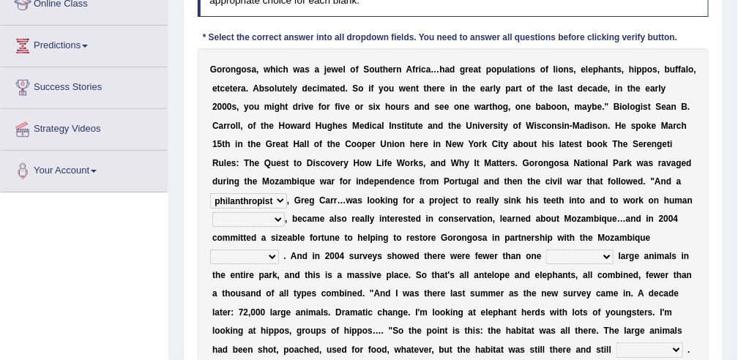
scroll to position [214, 0]
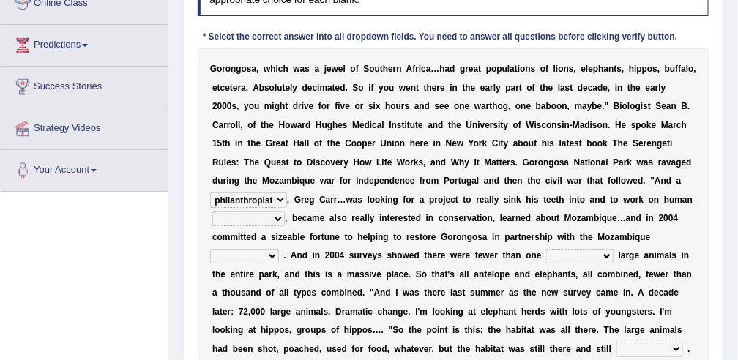
click at [285, 212] on select "negligence prevalence development malevolence" at bounding box center [248, 219] width 72 height 15
select select "development"
click at [285, 212] on select "negligence prevalence development malevolence" at bounding box center [248, 219] width 72 height 15
click at [279, 249] on select "parliament semanticist government journalist" at bounding box center [244, 256] width 69 height 15
select select "government"
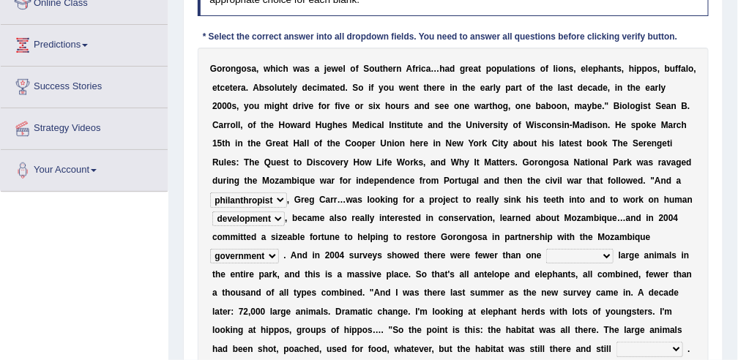
click at [279, 249] on select "parliament semanticist government journalist" at bounding box center [244, 256] width 69 height 15
click at [546, 258] on select "deflowered embowered roundest thousand" at bounding box center [579, 256] width 67 height 15
select select "thousand"
click at [546, 249] on select "deflowered embowered roundest thousand" at bounding box center [579, 256] width 67 height 15
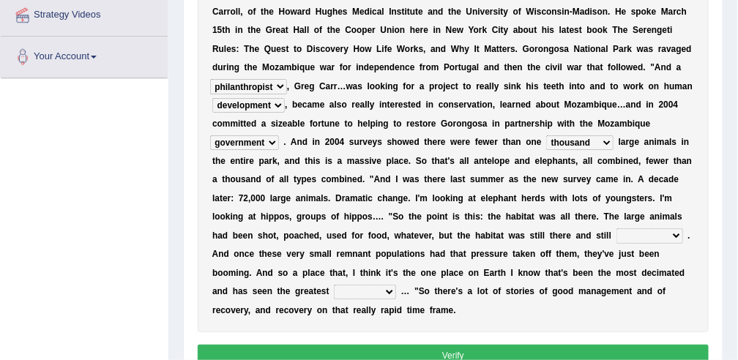
scroll to position [329, 0]
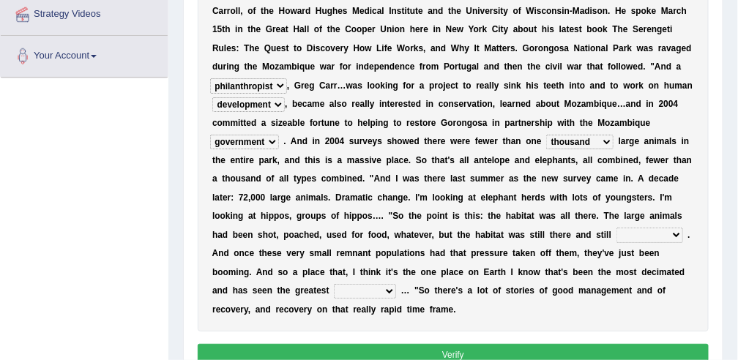
click at [641, 228] on select "assertive incidental compulsive productive" at bounding box center [649, 235] width 67 height 15
select select "productive"
click at [624, 228] on select "assertive incidental compulsive productive" at bounding box center [649, 235] width 67 height 15
click at [334, 284] on select "recovery efficacy golly stumpy" at bounding box center [365, 291] width 62 height 15
select select "recovery"
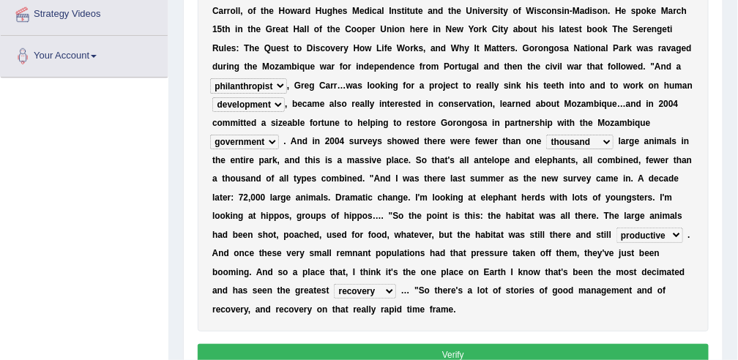
click at [334, 284] on select "recovery efficacy golly stumpy" at bounding box center [365, 291] width 62 height 15
click at [273, 344] on button "Verify" at bounding box center [454, 354] width 512 height 21
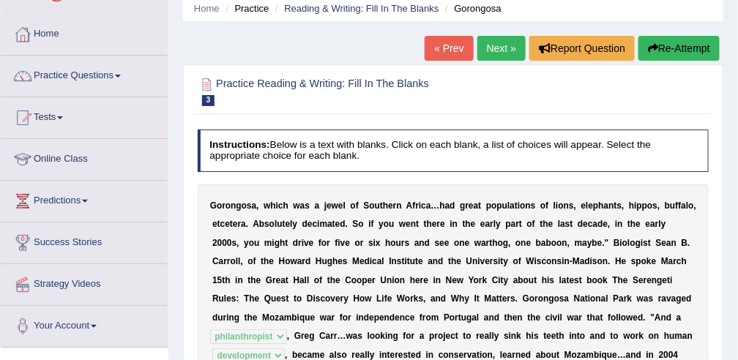
scroll to position [0, 0]
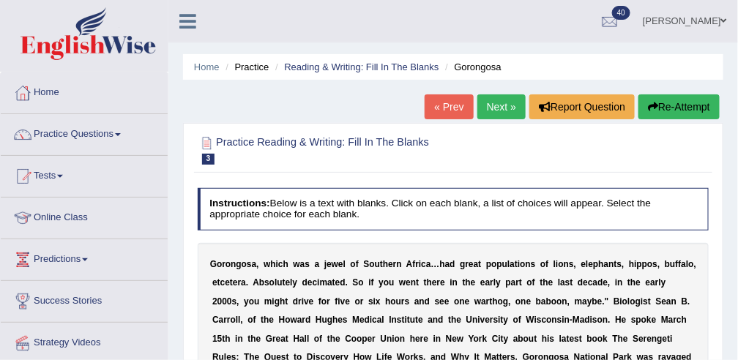
click at [509, 105] on link "Next »" at bounding box center [501, 106] width 48 height 25
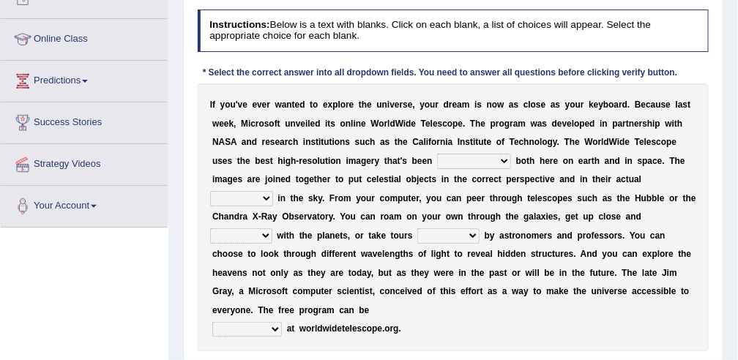
scroll to position [179, 0]
click at [437, 164] on select "degraded ascended remonstrated generated" at bounding box center [474, 161] width 74 height 15
select select "generated"
click at [437, 154] on select "degraded ascended remonstrated generated" at bounding box center [474, 161] width 74 height 15
click at [437, 164] on select "degraded ascended remonstrated generated" at bounding box center [474, 161] width 74 height 15
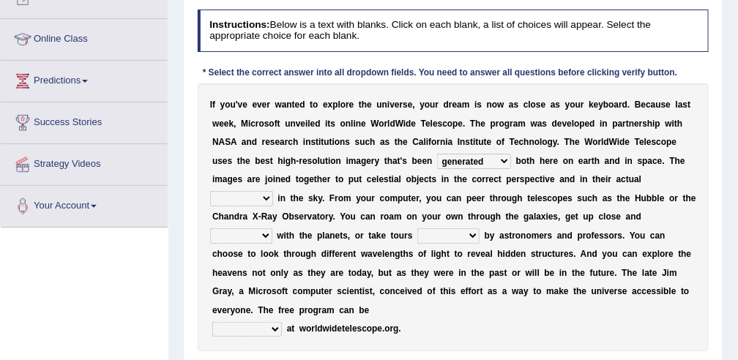
click at [465, 169] on div "I f y o u ' v e e v e r w a n t e d t o e x p l o r e t h e u n i v e r s e , y…" at bounding box center [454, 217] width 512 height 268
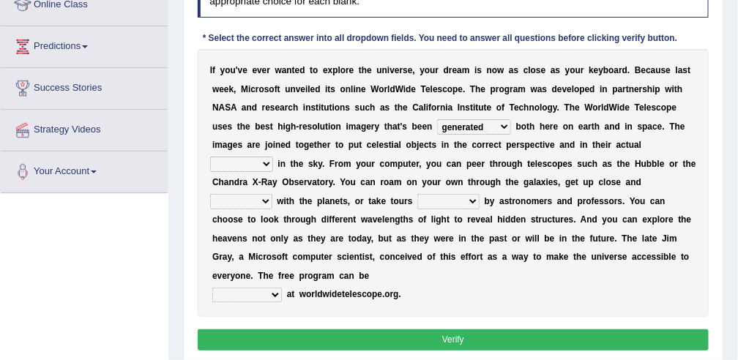
scroll to position [214, 0]
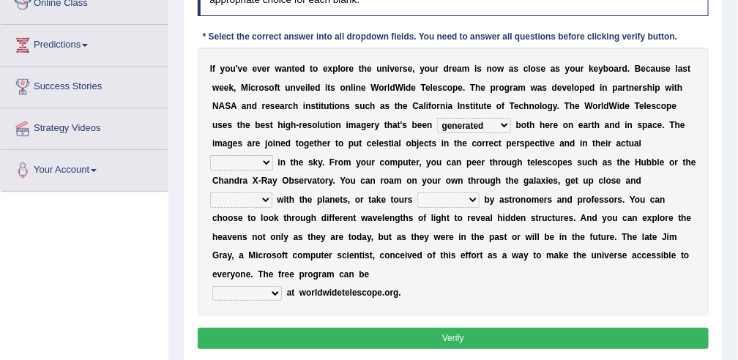
click at [252, 162] on select "aspects parts conditions positions" at bounding box center [241, 162] width 63 height 15
click at [210, 155] on select "aspects parts conditions positions" at bounding box center [241, 162] width 63 height 15
click at [261, 164] on select "aspects parts conditions positions" at bounding box center [241, 162] width 63 height 15
select select "conditions"
click at [210, 155] on select "aspects parts conditions positions" at bounding box center [241, 162] width 63 height 15
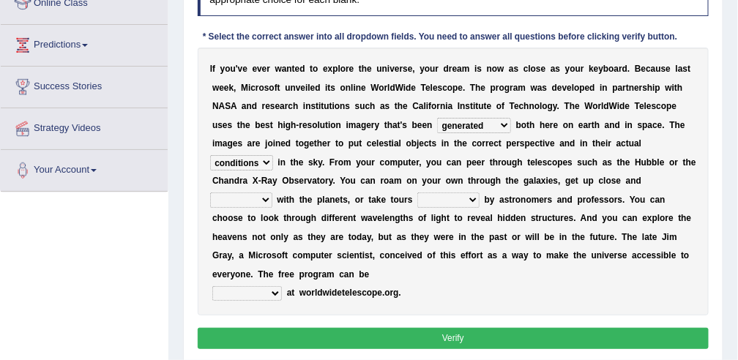
click at [233, 201] on select "personal individual apart polite" at bounding box center [241, 200] width 62 height 15
select select "apart"
click at [210, 193] on select "personal individual apart polite" at bounding box center [241, 200] width 62 height 15
click at [449, 199] on select "guide guided guiding to guide" at bounding box center [448, 200] width 62 height 15
select select "guided"
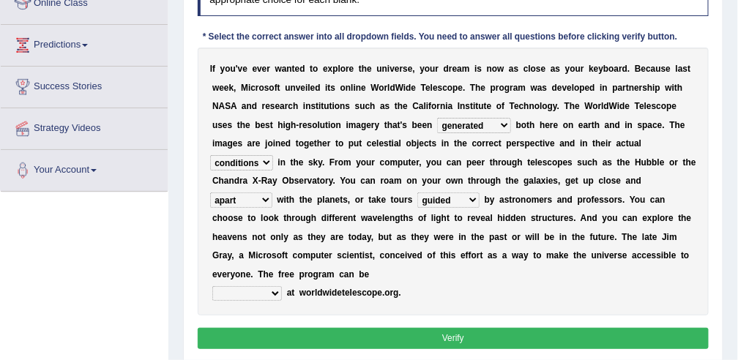
click at [417, 193] on select "guide guided guiding to guide" at bounding box center [448, 200] width 62 height 15
click at [257, 286] on select "upheld downloaded loaded posted" at bounding box center [247, 293] width 70 height 15
select select "downloaded"
click at [212, 286] on select "upheld downloaded loaded posted" at bounding box center [247, 293] width 70 height 15
click at [238, 328] on button "Verify" at bounding box center [454, 338] width 512 height 21
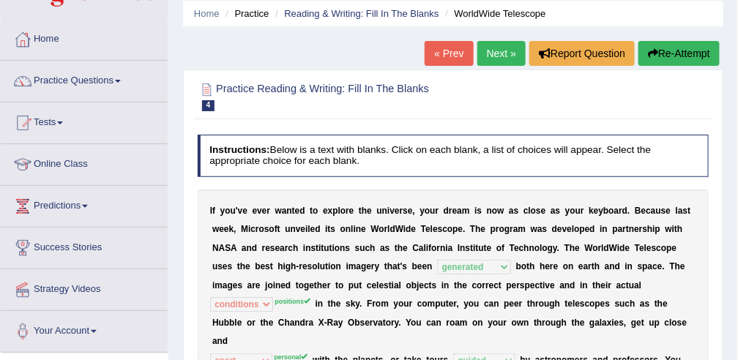
scroll to position [0, 0]
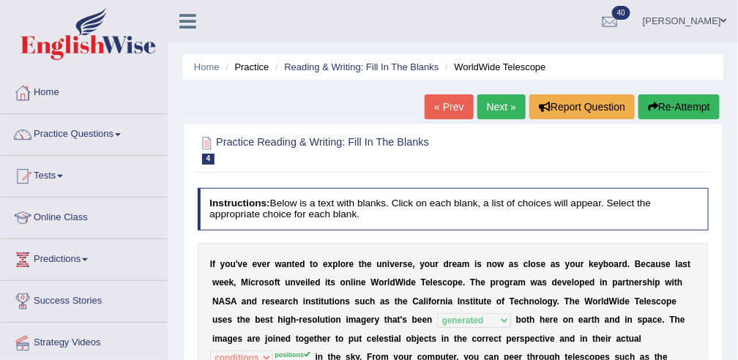
click at [498, 102] on link "Next »" at bounding box center [501, 106] width 48 height 25
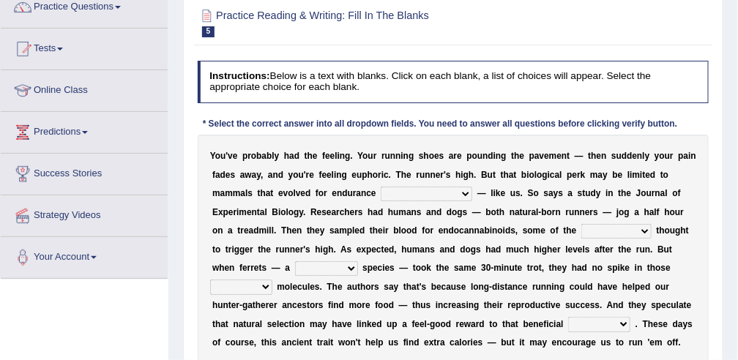
scroll to position [132, 0]
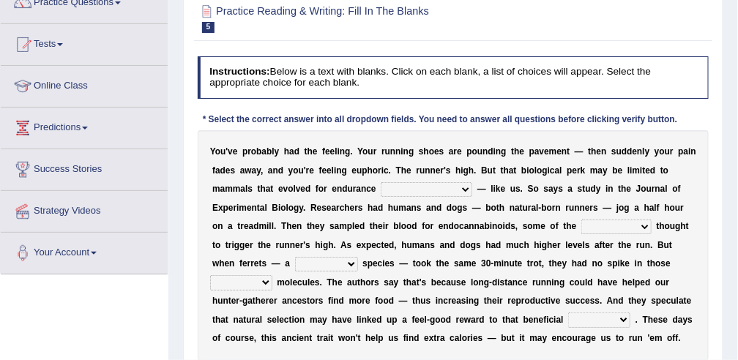
click at [381, 189] on select "[PERSON_NAME] personalize classifies exercise" at bounding box center [427, 189] width 92 height 15
click at [381, 182] on select "dykes personalize classifies exercise" at bounding box center [427, 189] width 92 height 15
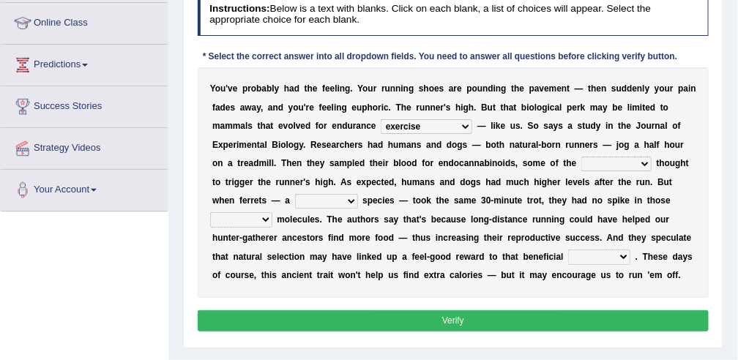
scroll to position [195, 0]
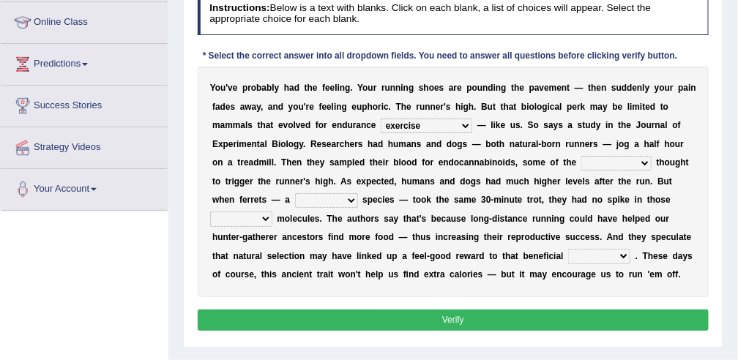
click at [381, 126] on select "dykes personalize classifies exercise" at bounding box center [427, 126] width 92 height 15
select select "personalize"
click at [381, 119] on select "dykes personalize classifies exercise" at bounding box center [427, 126] width 92 height 15
click at [581, 160] on select "almshouse turnarounds compounds foxhounds" at bounding box center [616, 163] width 70 height 15
select select "compounds"
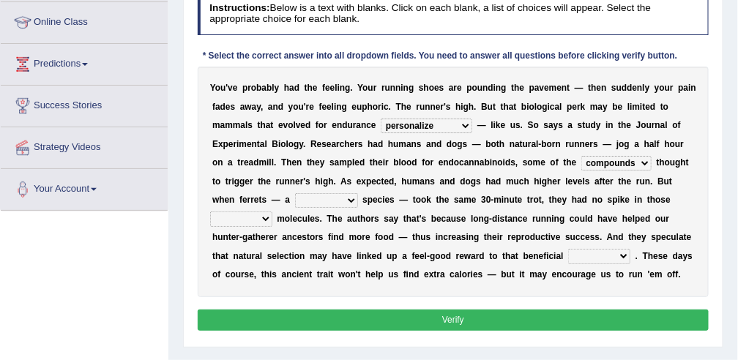
click at [581, 156] on select "almshouse turnarounds compounds foxhounds" at bounding box center [616, 163] width 70 height 15
click at [358, 193] on select "excellency merely faerie sedentary" at bounding box center [326, 200] width 63 height 15
select select "sedentary"
click at [358, 193] on select "excellency merely faerie sedentary" at bounding box center [326, 200] width 63 height 15
click at [272, 212] on select "groaned feel-good inchoate loaned" at bounding box center [241, 219] width 62 height 15
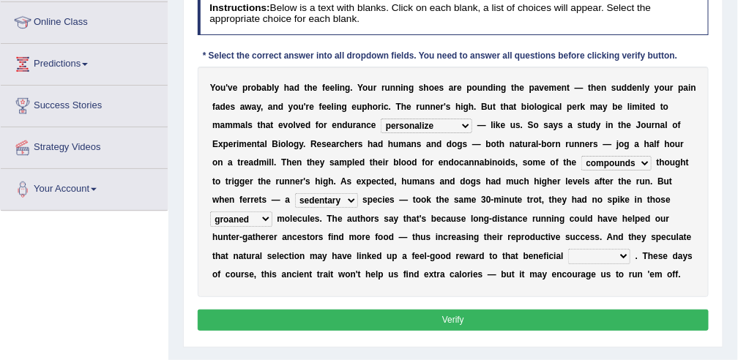
click at [272, 212] on select "groaned feel-good inchoate loaned" at bounding box center [241, 219] width 62 height 15
select select "feel-good"
click at [272, 212] on select "groaned feel-good inchoate loaned" at bounding box center [241, 219] width 62 height 15
click at [568, 250] on select "wager exchanger behavior regulator" at bounding box center [599, 256] width 62 height 15
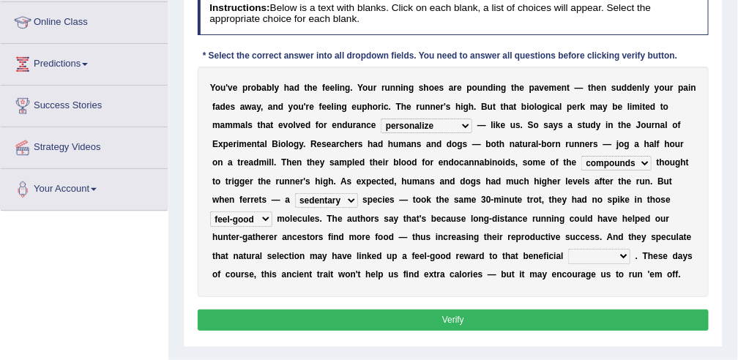
select select "regulator"
click at [568, 249] on select "wager exchanger behavior regulator" at bounding box center [599, 256] width 62 height 15
click at [286, 324] on button "Verify" at bounding box center [454, 320] width 512 height 21
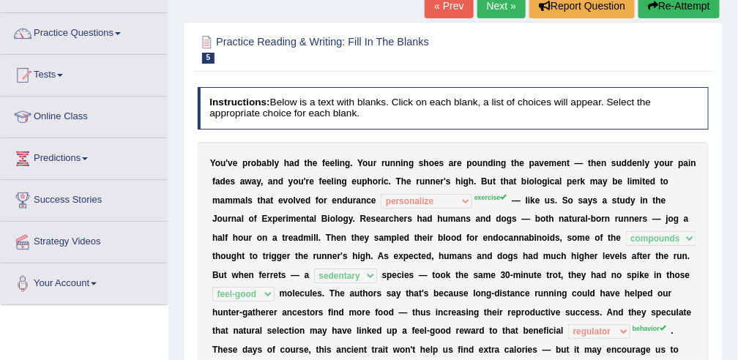
scroll to position [34, 0]
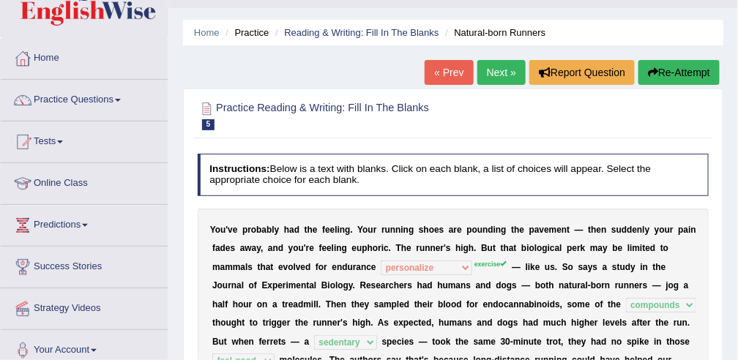
click at [496, 70] on link "Next »" at bounding box center [501, 72] width 48 height 25
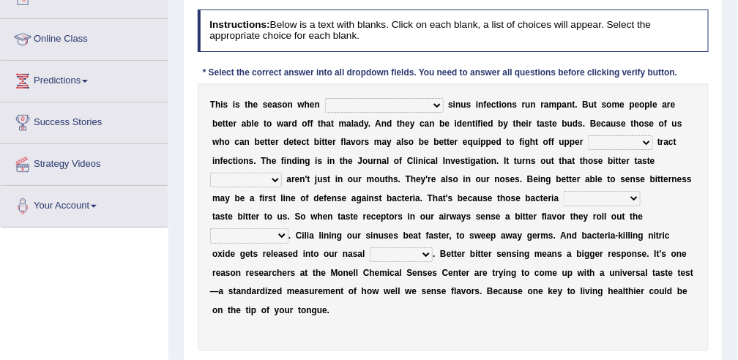
scroll to position [179, 0]
click at [329, 102] on select "conventicle atheist bacterial prissier" at bounding box center [384, 105] width 119 height 15
select select "bacterial"
click at [325, 98] on select "conventicle atheist bacterial prissier" at bounding box center [384, 105] width 119 height 15
click at [588, 139] on select "faulty respiratory togae gawky" at bounding box center [620, 142] width 64 height 15
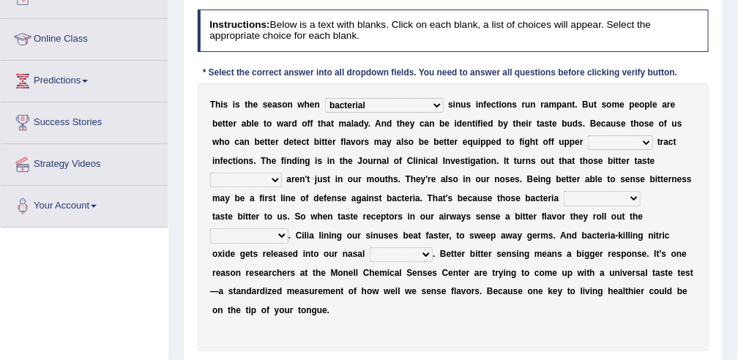
select select "respiratory"
click at [588, 135] on select "faulty respiratory togae gawky" at bounding box center [620, 142] width 64 height 15
click at [282, 173] on select "depressions dinners submissions receptors" at bounding box center [246, 180] width 72 height 15
select select "receptors"
click at [282, 173] on select "depressions dinners submissions receptors" at bounding box center [246, 180] width 72 height 15
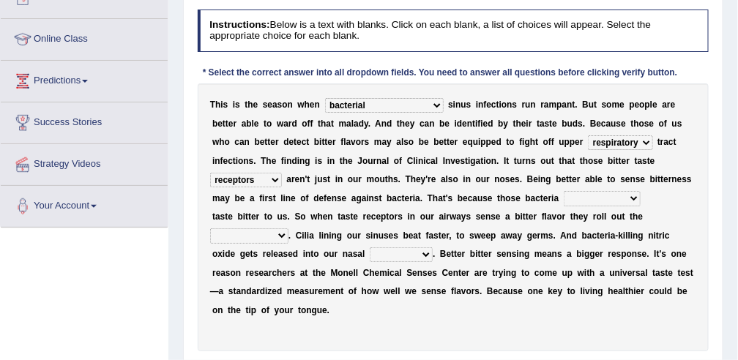
click at [564, 201] on select "purposelessly actually diagonally providently" at bounding box center [602, 198] width 77 height 15
select select "actually"
click at [564, 191] on select "purposelessly actually diagonally providently" at bounding box center [602, 198] width 77 height 15
click at [564, 194] on select "purposelessly actually diagonally providently" at bounding box center [602, 198] width 77 height 15
click at [451, 198] on div "T h i s i s t h e s e a s o n w h e n conventicle atheist bacterial prissier s …" at bounding box center [454, 217] width 512 height 268
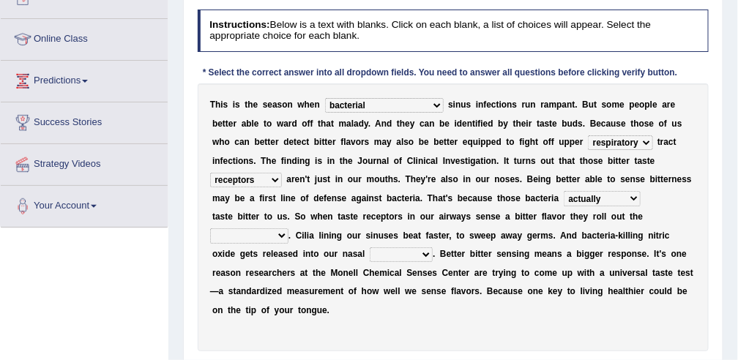
click at [288, 228] on select "defenses contradictions chestnuts pelvis" at bounding box center [249, 235] width 78 height 15
select select "defenses"
click at [288, 228] on select "defenses contradictions chestnuts pelvis" at bounding box center [249, 235] width 78 height 15
click at [370, 252] on select "causalities localities infirmities cavities" at bounding box center [401, 254] width 63 height 15
select select "causalities"
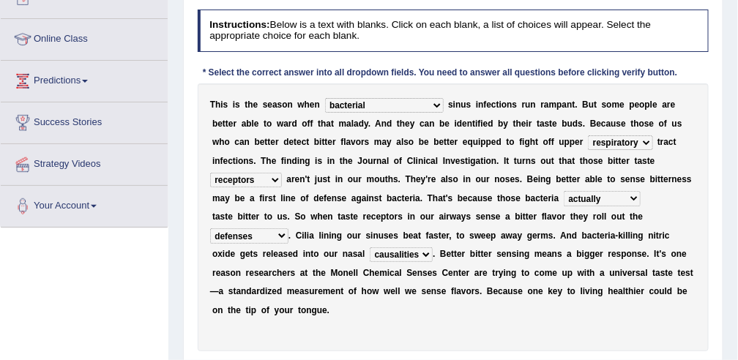
click at [370, 247] on select "causalities localities infirmities cavities" at bounding box center [401, 254] width 63 height 15
click at [370, 250] on select "causalities localities infirmities cavities" at bounding box center [401, 254] width 63 height 15
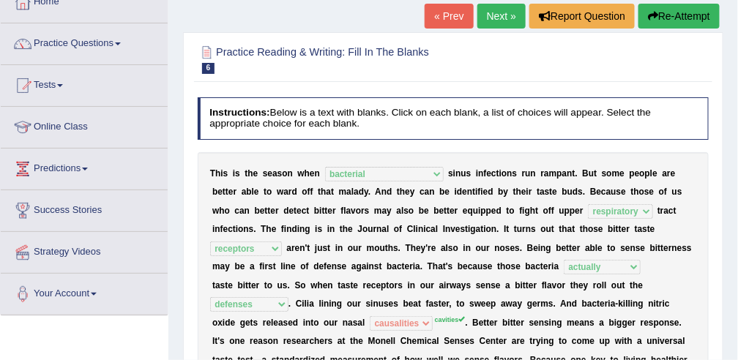
scroll to position [73, 0]
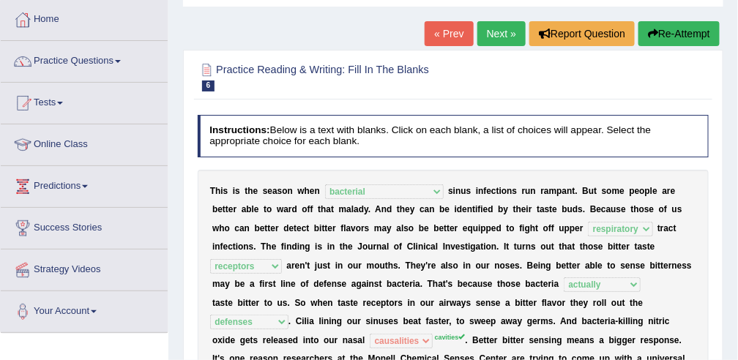
click at [501, 38] on link "Next »" at bounding box center [501, 33] width 48 height 25
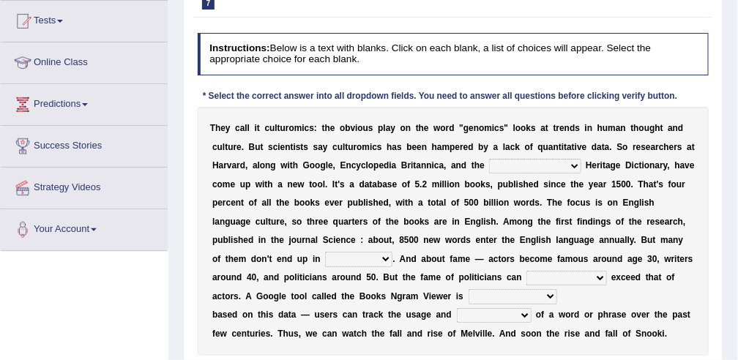
scroll to position [156, 0]
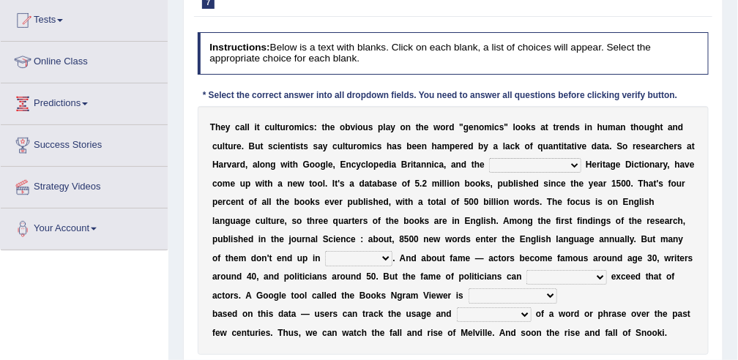
click at [489, 139] on div "T h e y c a l l i t c u l t u r o m i c s : t h e o b v i o u s p l a y o n t h…" at bounding box center [454, 230] width 512 height 249
click at [489, 164] on select "Mettlesome Silicon [MEDICAL_DATA] American" at bounding box center [535, 165] width 92 height 15
select select "American"
click at [489, 158] on select "Mettlesome Silicon Acetaminophen American" at bounding box center [535, 165] width 92 height 15
click at [502, 272] on b "s" at bounding box center [499, 277] width 5 height 10
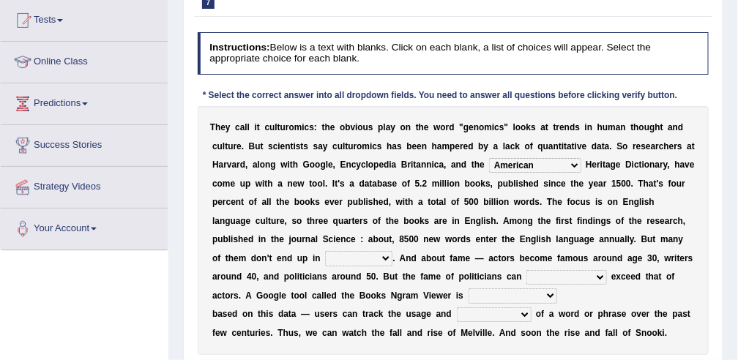
click at [392, 251] on select "veterinaries fairies dictionaries smithies" at bounding box center [358, 258] width 67 height 15
click at [637, 309] on b "v" at bounding box center [639, 314] width 5 height 10
click at [392, 251] on select "veterinaries fairies dictionaries smithies" at bounding box center [358, 258] width 67 height 15
select select "dictionaries"
click at [392, 251] on select "veterinaries fairies dictionaries smithies" at bounding box center [358, 258] width 67 height 15
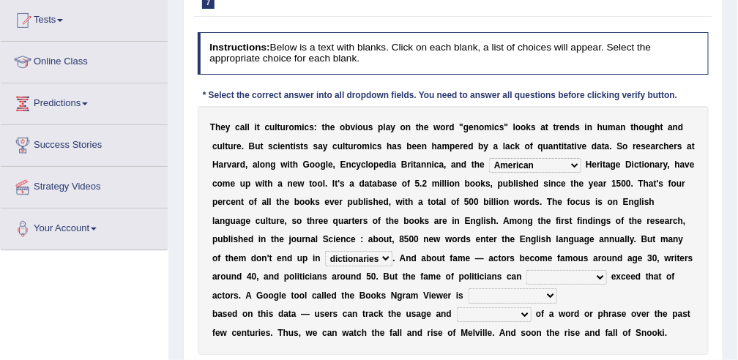
click at [526, 275] on select "intelligibly eventually venturesomely preferably" at bounding box center [566, 277] width 80 height 15
select select "eventually"
click at [526, 270] on select "intelligibly eventually venturesomely preferably" at bounding box center [566, 277] width 80 height 15
click at [261, 321] on div "T h e y c a l l i t c u l t u r o m i c s : t h e o b v i o u s p l a y o n t h…" at bounding box center [454, 230] width 512 height 249
click at [526, 276] on select "intelligibly eventually venturesomely preferably" at bounding box center [566, 277] width 80 height 15
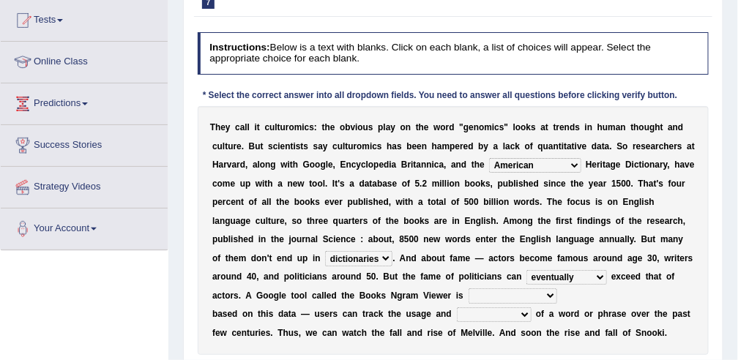
click at [370, 334] on div "T h e y c a l l i t c u l t u r o m i c s : t h e o b v i o u s p l a y o n t h…" at bounding box center [454, 230] width 512 height 249
click at [557, 288] on select "nonoccupational nonbreakable trainable available" at bounding box center [513, 295] width 89 height 15
select select "available"
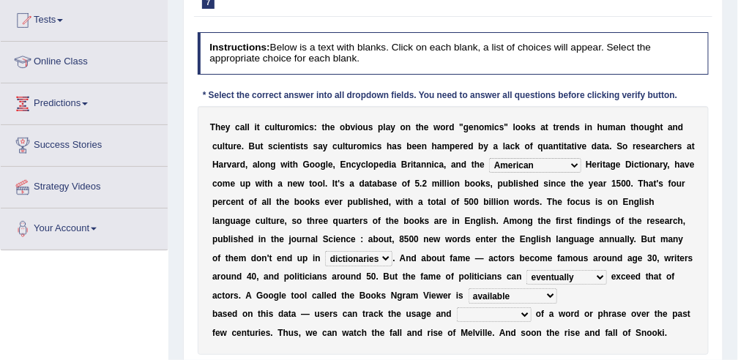
click at [557, 288] on select "nonoccupational nonbreakable trainable available" at bounding box center [513, 295] width 89 height 15
click at [460, 307] on select "frequency derisory drearily inappreciably" at bounding box center [494, 314] width 75 height 15
select select "frequency"
click at [457, 307] on select "frequency derisory drearily inappreciably" at bounding box center [494, 314] width 75 height 15
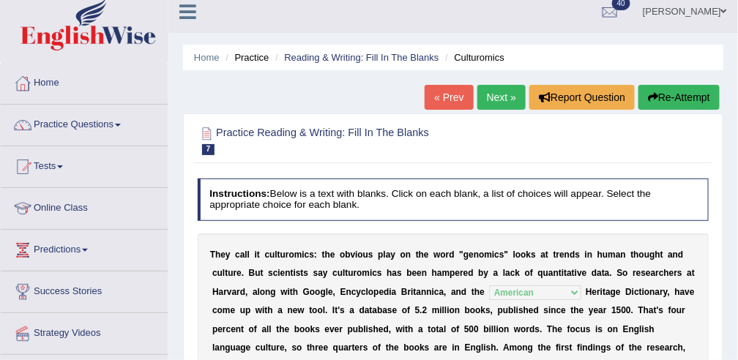
scroll to position [7, 0]
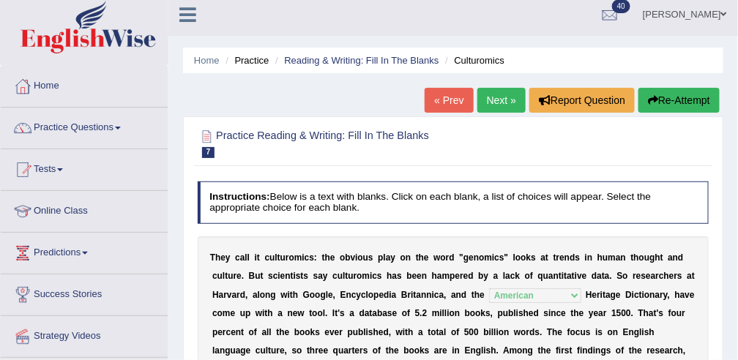
click at [502, 106] on link "Next »" at bounding box center [501, 100] width 48 height 25
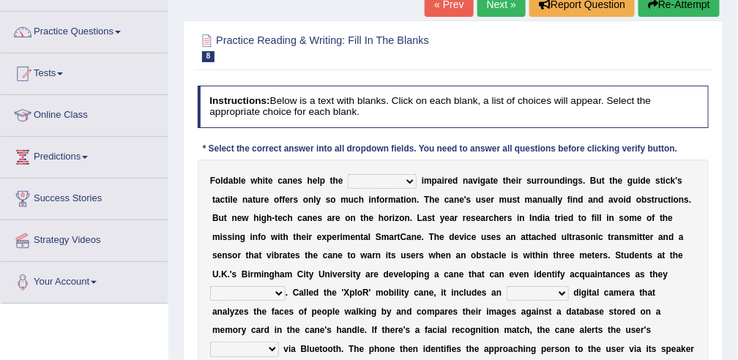
scroll to position [102, 0]
click at [363, 182] on select "felicity insensitivity visually malleability" at bounding box center [382, 181] width 69 height 15
click at [348, 174] on select "felicity insensitivity visually malleability" at bounding box center [382, 181] width 69 height 15
click at [356, 176] on select "felicity insensitivity visually malleability" at bounding box center [382, 181] width 69 height 15
click at [348, 174] on select "felicity insensitivity visually malleability" at bounding box center [382, 181] width 69 height 15
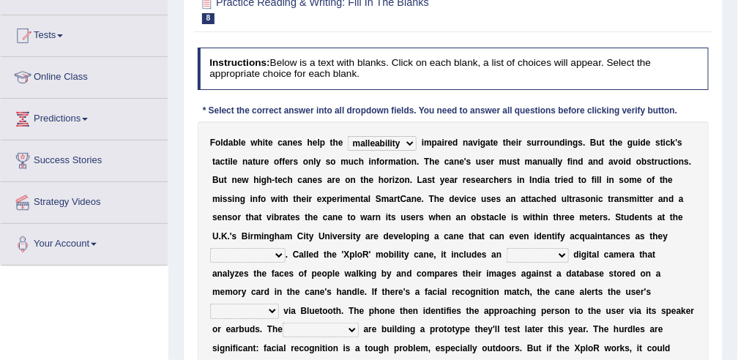
scroll to position [142, 0]
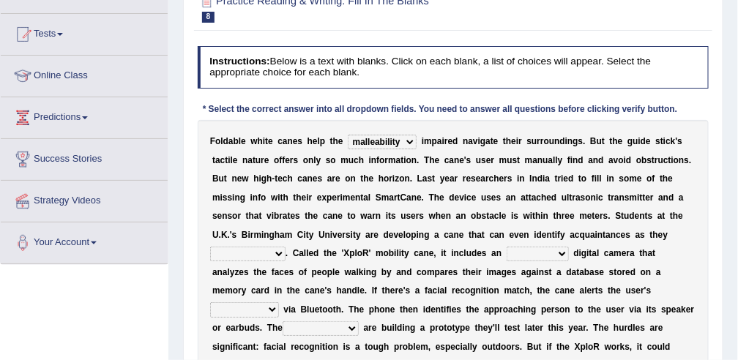
click at [389, 142] on select "felicity insensitivity visually malleability" at bounding box center [382, 142] width 69 height 15
select select "visually"
click at [348, 135] on select "felicity insensitivity visually malleability" at bounding box center [382, 142] width 69 height 15
click at [286, 247] on select "likelihood throat northernmost approach" at bounding box center [247, 254] width 75 height 15
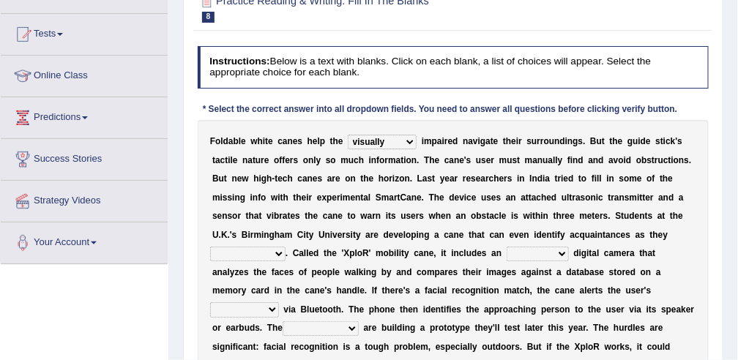
click at [286, 247] on select "likelihood throat northernmost approach" at bounding box center [247, 254] width 75 height 15
select select "likelihood"
click at [286, 247] on select "likelihood throat northernmost approach" at bounding box center [247, 254] width 75 height 15
click at [507, 251] on select "untested embedded deadest skinhead" at bounding box center [538, 254] width 62 height 15
click at [507, 247] on select "untested embedded deadest skinhead" at bounding box center [538, 254] width 62 height 15
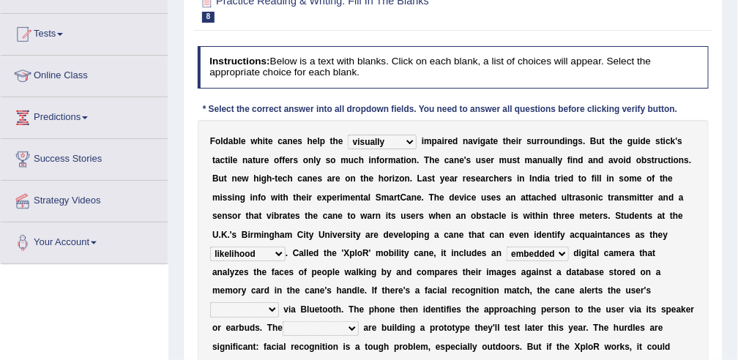
click at [507, 255] on select "untested embedded deadest skinhead" at bounding box center [538, 254] width 62 height 15
select select "untested"
click at [507, 247] on select "untested embedded deadest skinhead" at bounding box center [538, 254] width 62 height 15
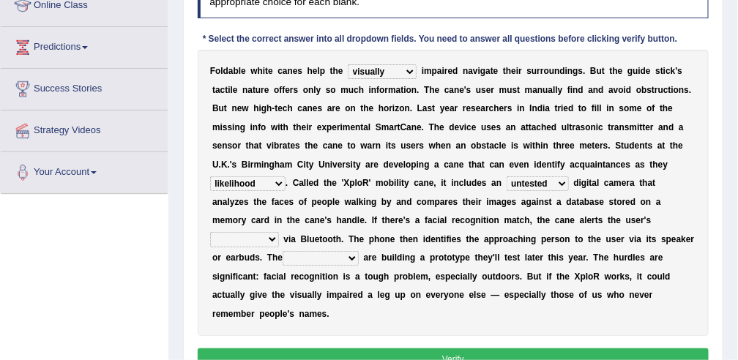
scroll to position [214, 0]
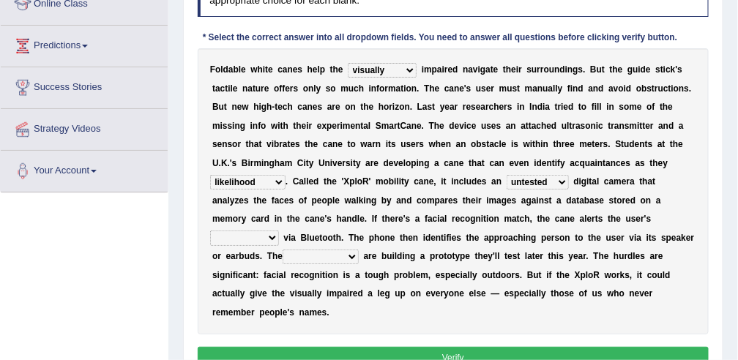
click at [279, 231] on select "waterborne alone smartphone postpone" at bounding box center [244, 238] width 69 height 15
select select "smartphone"
click at [279, 231] on select "waterborne alone smartphone postpone" at bounding box center [244, 238] width 69 height 15
click at [359, 250] on select "jurisprudence bootless students jukebox" at bounding box center [321, 257] width 76 height 15
select select "students"
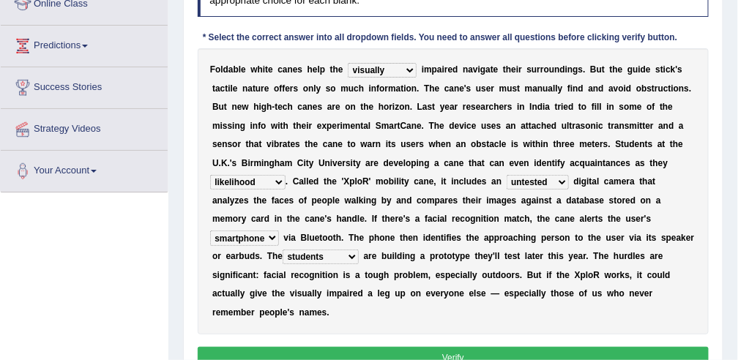
click at [343, 250] on select "jurisprudence bootless students jukebox" at bounding box center [321, 257] width 76 height 15
click at [348, 347] on button "Verify" at bounding box center [454, 357] width 512 height 21
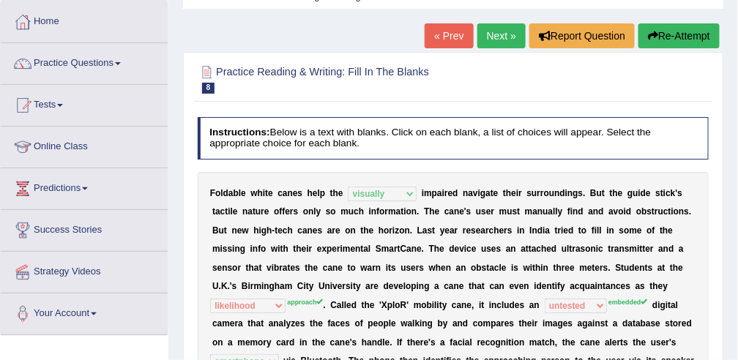
scroll to position [68, 0]
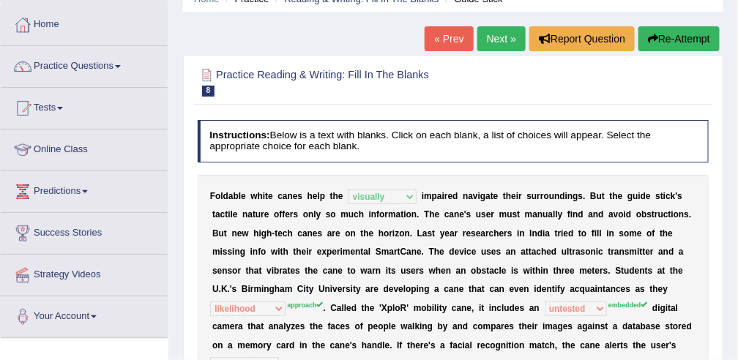
click at [504, 38] on link "Next »" at bounding box center [501, 38] width 48 height 25
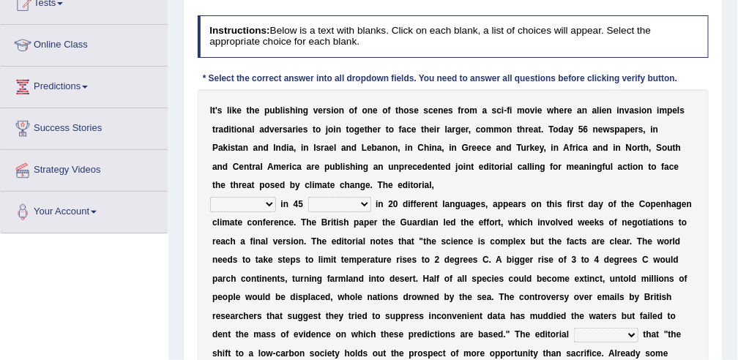
scroll to position [175, 0]
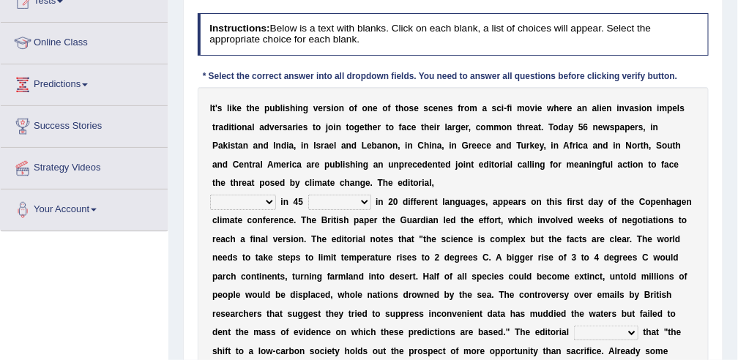
click at [261, 204] on select "published publicized burnished transmitted" at bounding box center [243, 202] width 66 height 15
select select "published"
click at [210, 195] on select "published publicized burnished transmitted" at bounding box center [243, 202] width 66 height 15
click at [340, 198] on select "clans countries continents terraces" at bounding box center [339, 202] width 63 height 15
select select "countries"
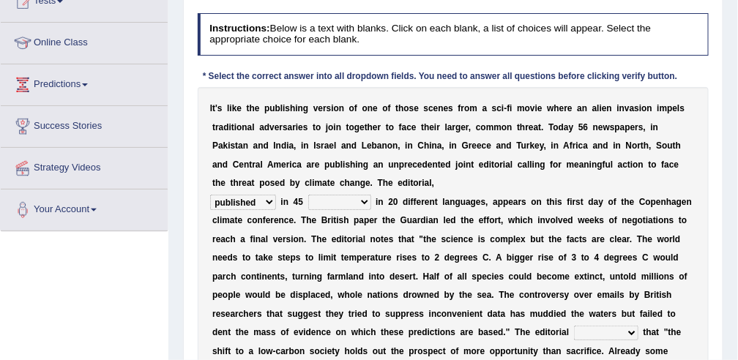
click at [308, 195] on select "clans countries continents terraces" at bounding box center [339, 202] width 63 height 15
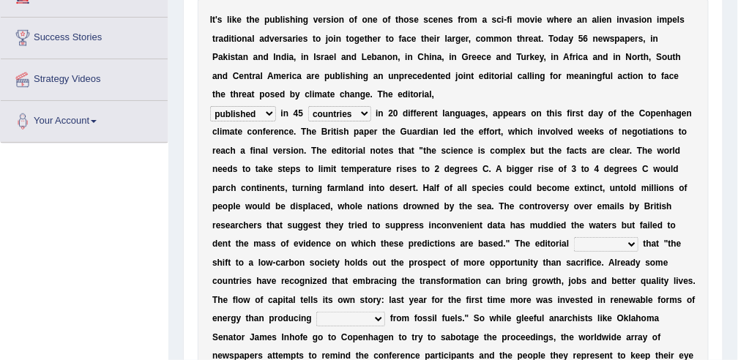
scroll to position [293, 0]
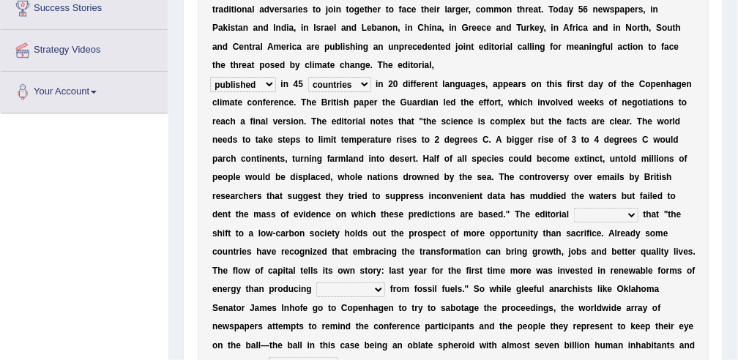
click at [574, 217] on select "modified protested recognized declined" at bounding box center [606, 215] width 64 height 15
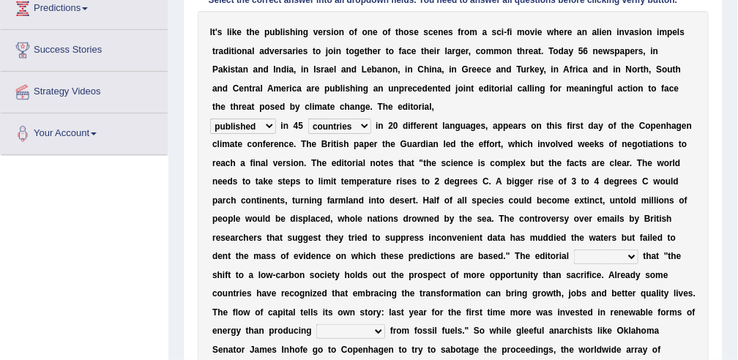
scroll to position [252, 0]
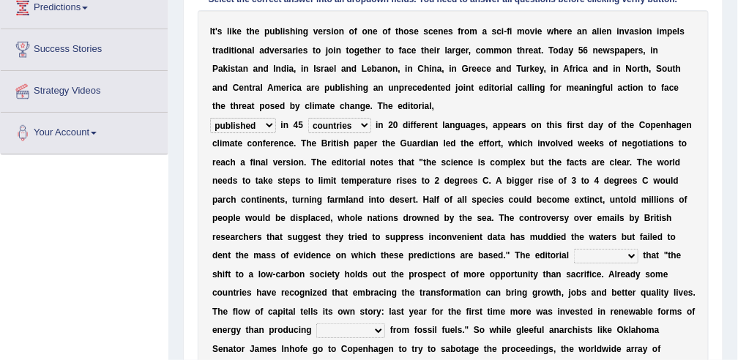
click at [574, 262] on select "modified protested recognized declined" at bounding box center [606, 256] width 64 height 15
select select "recognized"
click at [574, 249] on select "modified protested recognized declined" at bounding box center [606, 256] width 64 height 15
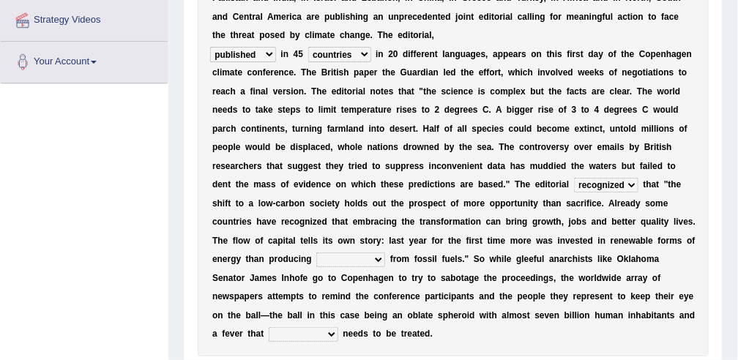
scroll to position [327, 0]
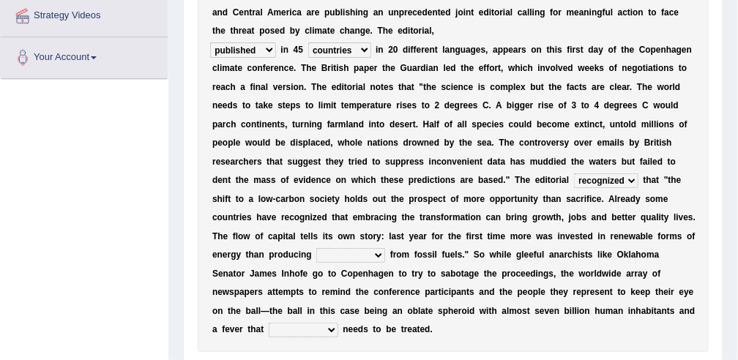
click at [385, 248] on select "electricity indivisibility negativity significance" at bounding box center [350, 255] width 69 height 15
select select "electricity"
click at [385, 248] on select "electricity indivisibility negativity significance" at bounding box center [350, 255] width 69 height 15
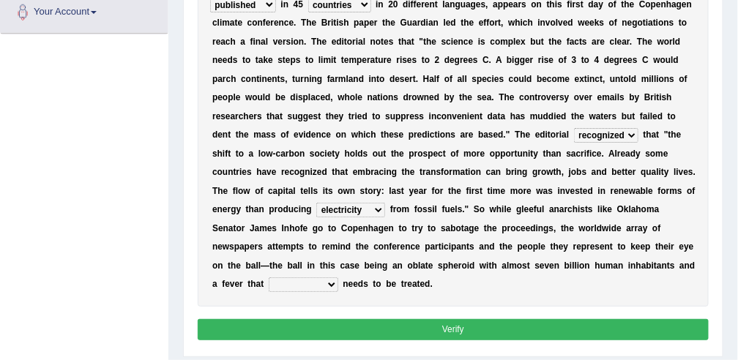
scroll to position [381, 0]
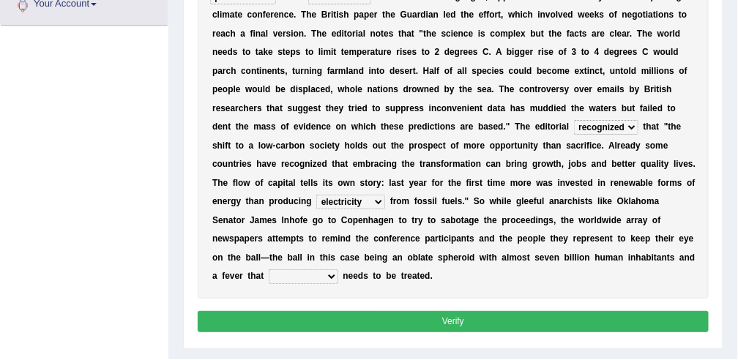
click at [338, 269] on select "solicitously desperately ephemerally peripherally" at bounding box center [304, 276] width 70 height 15
select select "desperately"
click at [331, 269] on select "solicitously desperately ephemerally peripherally" at bounding box center [304, 276] width 70 height 15
click at [361, 311] on button "Verify" at bounding box center [454, 321] width 512 height 21
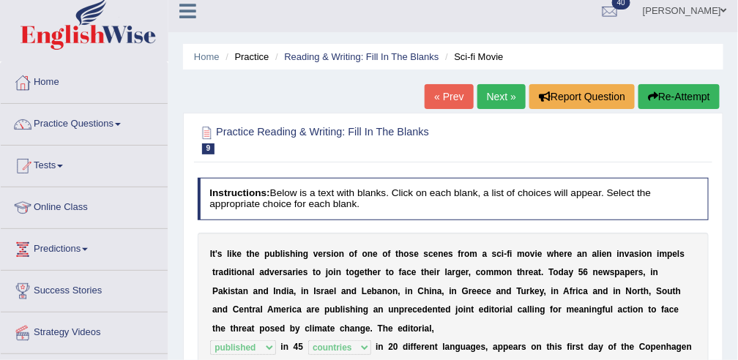
scroll to position [0, 0]
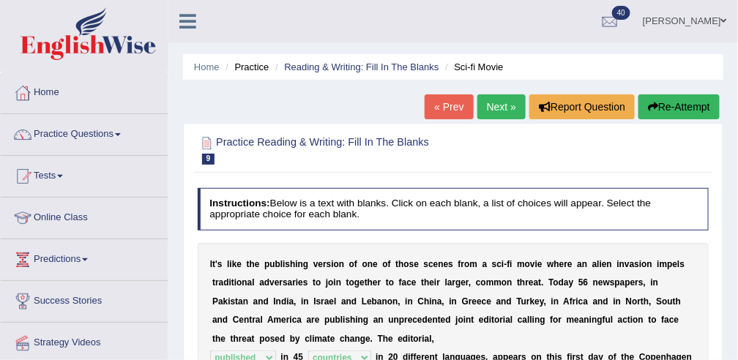
click at [495, 107] on link "Next »" at bounding box center [501, 106] width 48 height 25
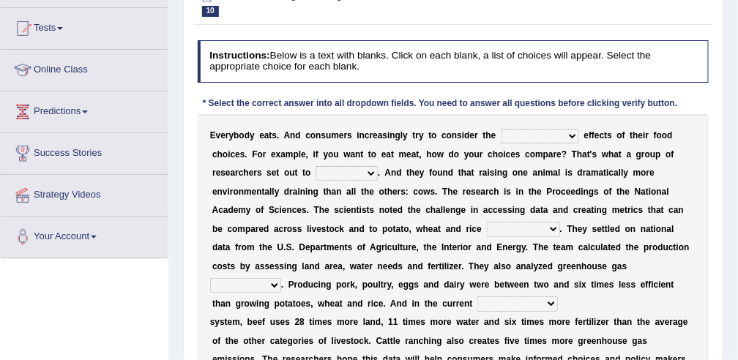
scroll to position [149, 0]
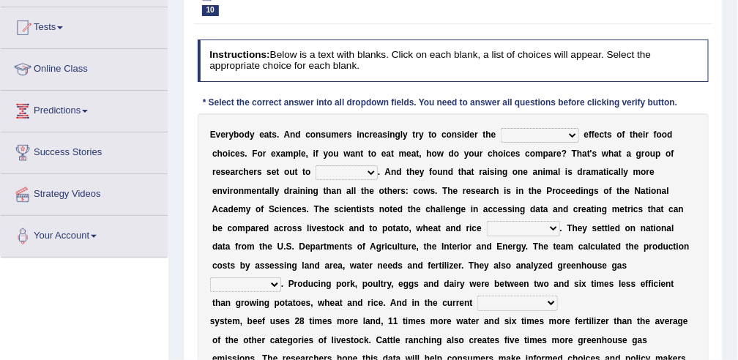
click at [501, 130] on select "spiritual economic environmental material" at bounding box center [540, 135] width 78 height 15
select select "environmental"
click at [501, 128] on select "spiritual economic environmental material" at bounding box center [540, 135] width 78 height 15
click at [316, 168] on select "exemplify squander discover purchase" at bounding box center [347, 172] width 62 height 15
select select "discover"
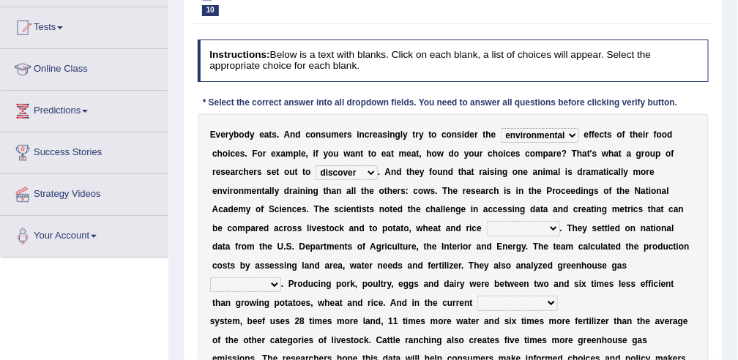
click at [316, 165] on select "exemplify squander discover purchase" at bounding box center [347, 172] width 62 height 15
click at [487, 228] on select "production corruption consumption inventory" at bounding box center [523, 228] width 73 height 15
select select "production"
click at [487, 221] on select "production corruption consumption inventory" at bounding box center [523, 228] width 73 height 15
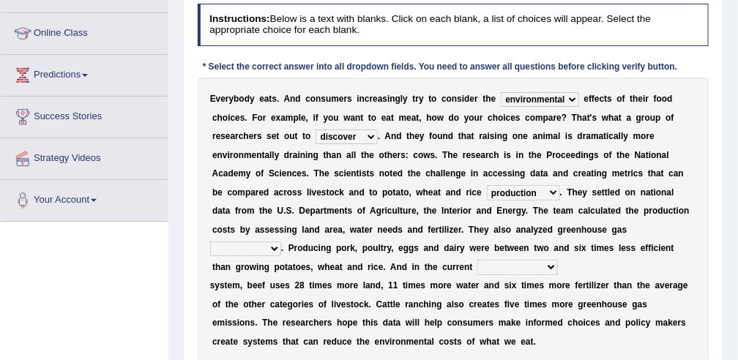
scroll to position [185, 0]
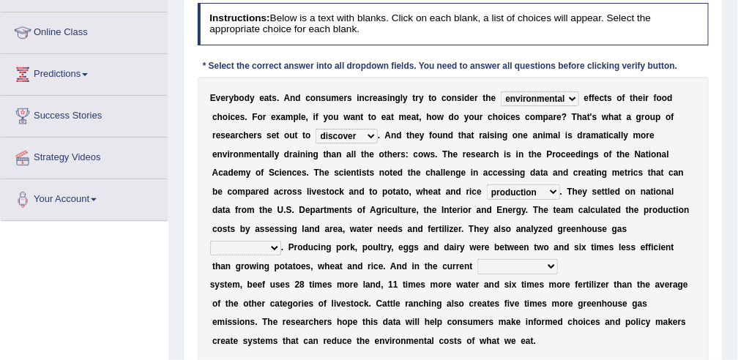
click at [281, 241] on select "conjectures manufacture emissions purification" at bounding box center [245, 248] width 71 height 15
select select "emissions"
click at [281, 241] on select "conjectures manufacture emissions purification" at bounding box center [245, 248] width 71 height 15
click at [542, 259] on select "agricultural impalpable ungrammatical terminal" at bounding box center [517, 266] width 81 height 15
select select "agricultural"
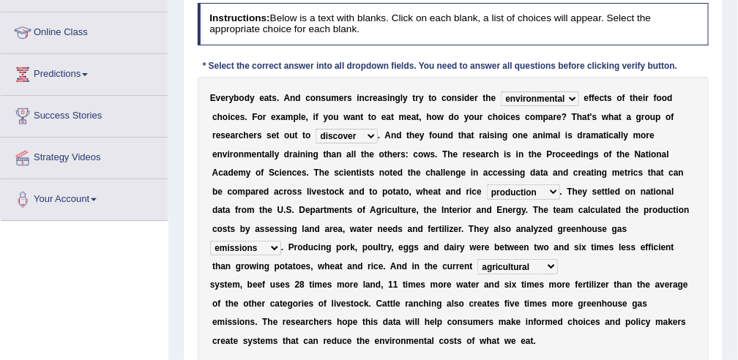
click at [515, 259] on select "agricultural impalpable ungrammatical terminal" at bounding box center [517, 266] width 81 height 15
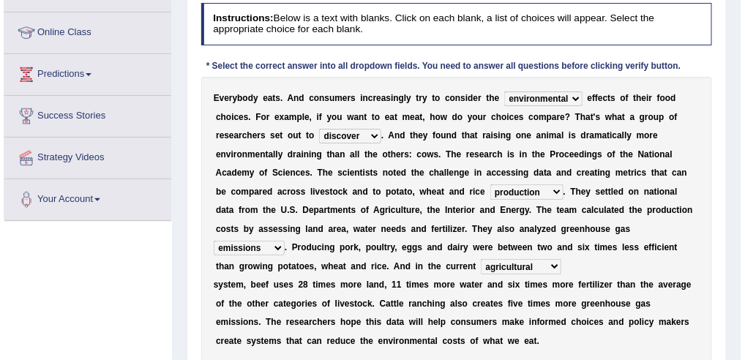
scroll to position [239, 0]
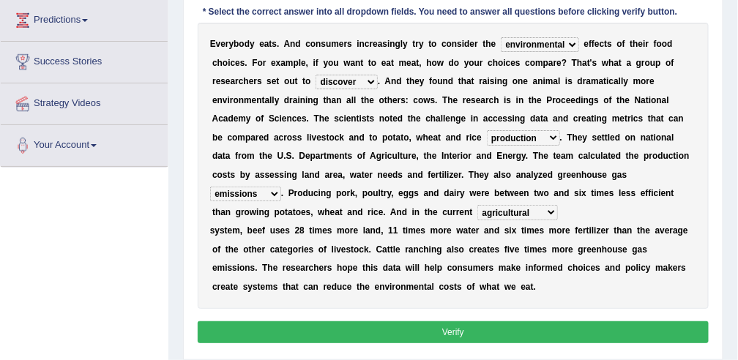
click at [530, 321] on button "Verify" at bounding box center [454, 331] width 512 height 21
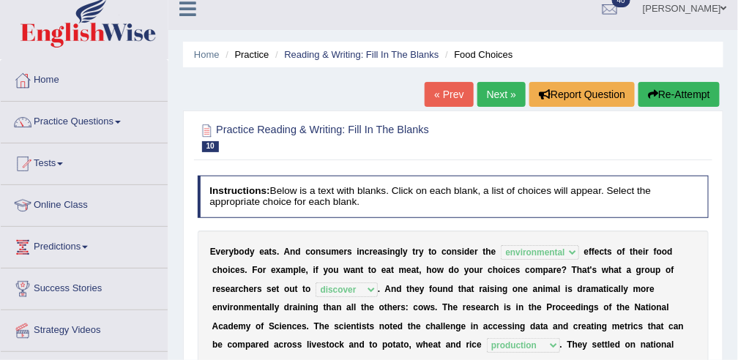
scroll to position [9, 0]
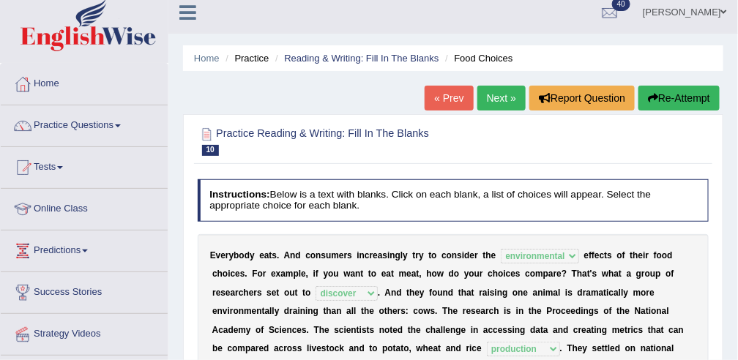
click at [512, 94] on link "Next »" at bounding box center [501, 98] width 48 height 25
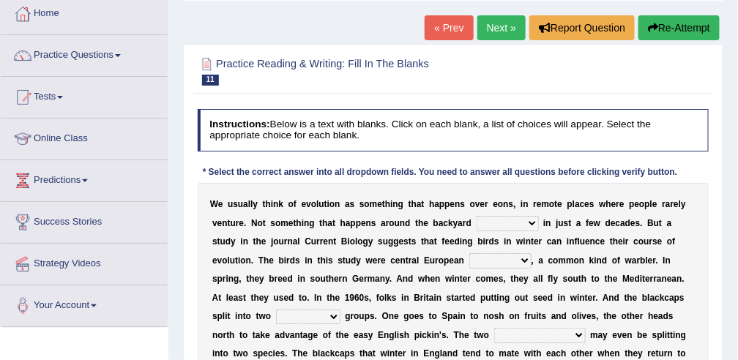
scroll to position [80, 0]
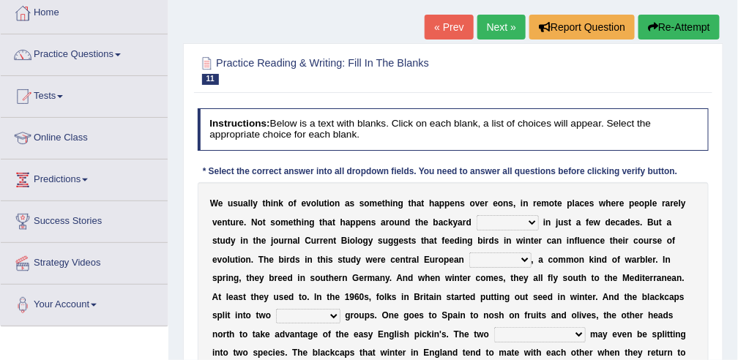
click at [477, 223] on select "beaver believer birdfeeder phonier" at bounding box center [508, 222] width 62 height 15
click at [477, 215] on select "beaver believer birdfeeder phonier" at bounding box center [508, 222] width 62 height 15
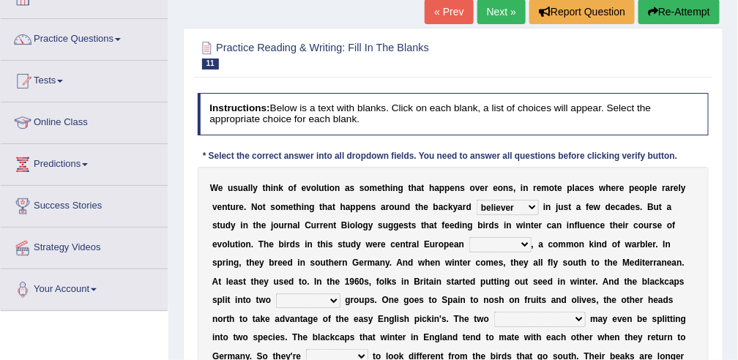
scroll to position [95, 0]
click at [477, 202] on select "beaver believer birdfeeder phonier" at bounding box center [508, 207] width 62 height 15
select select "birdfeeder"
click at [477, 200] on select "beaver believer birdfeeder phonier" at bounding box center [508, 207] width 62 height 15
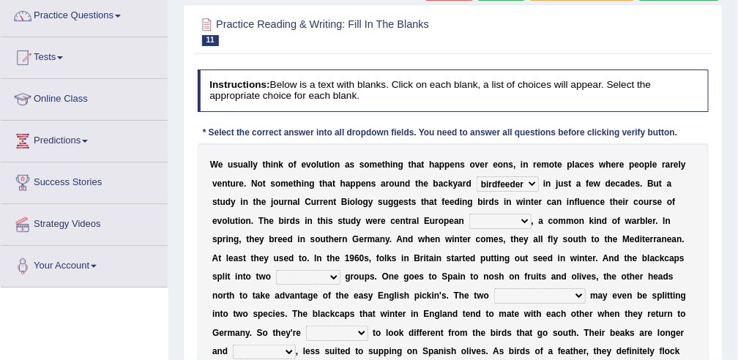
scroll to position [121, 0]
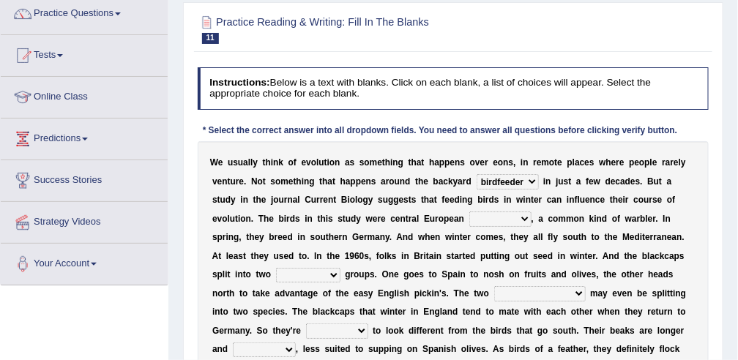
click at [469, 223] on select "blackcaps pox flaps chats" at bounding box center [500, 219] width 62 height 15
click at [469, 212] on select "blackcaps pox flaps chats" at bounding box center [500, 219] width 62 height 15
click at [469, 214] on select "blackcaps pox flaps chats" at bounding box center [500, 219] width 62 height 15
click at [473, 196] on b at bounding box center [475, 200] width 5 height 10
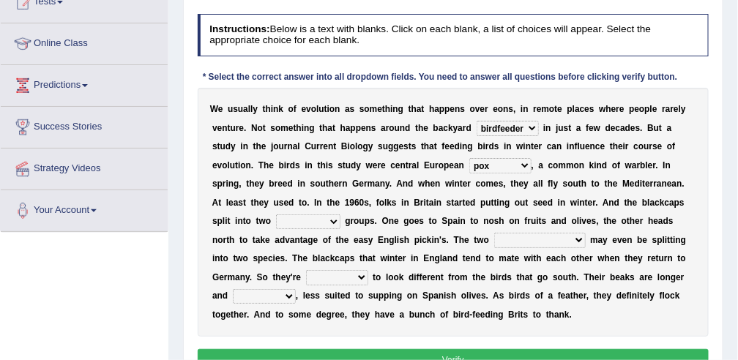
scroll to position [175, 0]
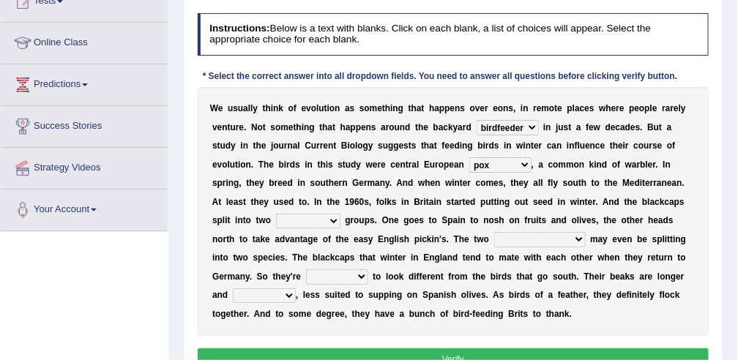
click at [469, 165] on select "blackcaps pox flaps chats" at bounding box center [500, 164] width 62 height 15
select select "blackcaps"
click at [469, 157] on select "blackcaps pox flaps chats" at bounding box center [500, 164] width 62 height 15
click at [340, 214] on select "distinct bit disconnect split" at bounding box center [308, 221] width 64 height 15
select select "distinct"
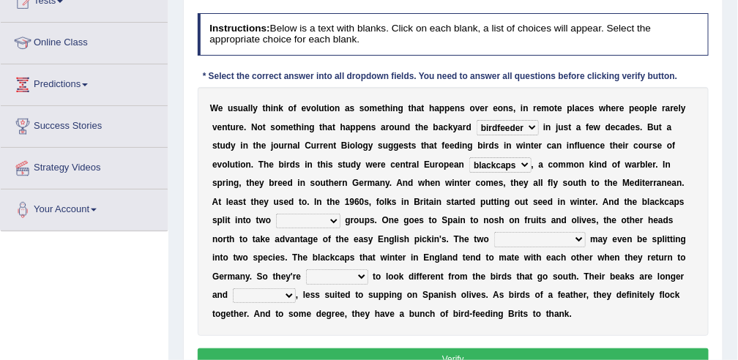
click at [340, 214] on select "distinct bit disconnect split" at bounding box center [308, 221] width 64 height 15
click at [494, 237] on select "elevators populations breakers contraindications" at bounding box center [540, 239] width 92 height 15
select select "populations"
click at [494, 232] on select "elevators populations breakers contraindications" at bounding box center [540, 239] width 92 height 15
click at [368, 269] on select "starting blotting wanting padding" at bounding box center [337, 276] width 62 height 15
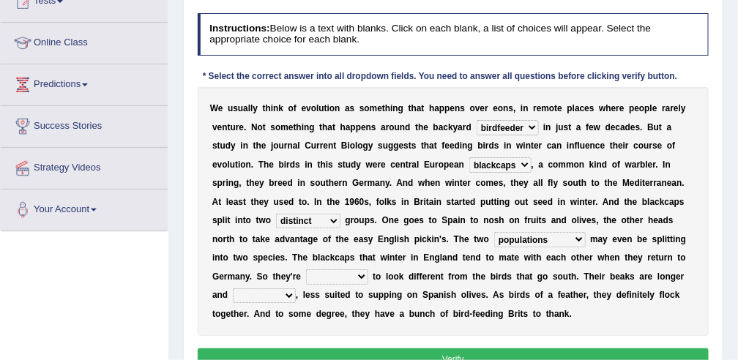
select select "wanting"
click at [368, 269] on select "starting blotting wanting padding" at bounding box center [337, 276] width 62 height 15
click at [296, 288] on select "freshwater spillover scheduler narrower" at bounding box center [264, 295] width 63 height 15
select select "scheduler"
click at [296, 288] on select "freshwater spillover scheduler narrower" at bounding box center [264, 295] width 63 height 15
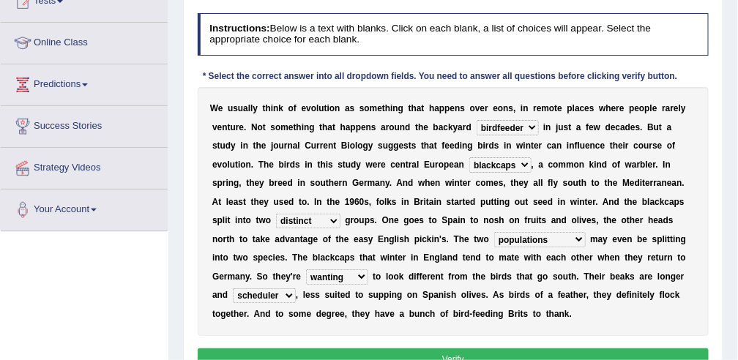
click at [401, 348] on button "Verify" at bounding box center [454, 358] width 512 height 21
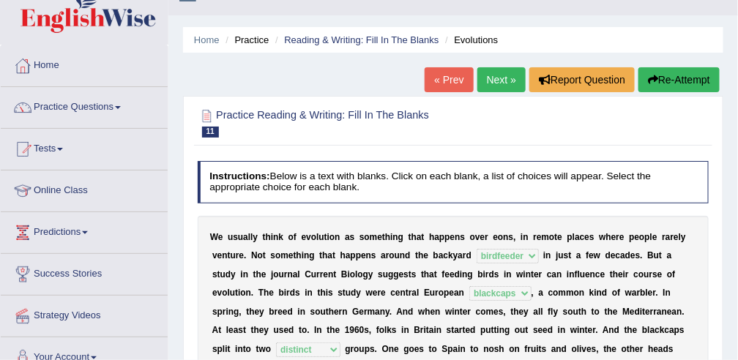
scroll to position [26, 0]
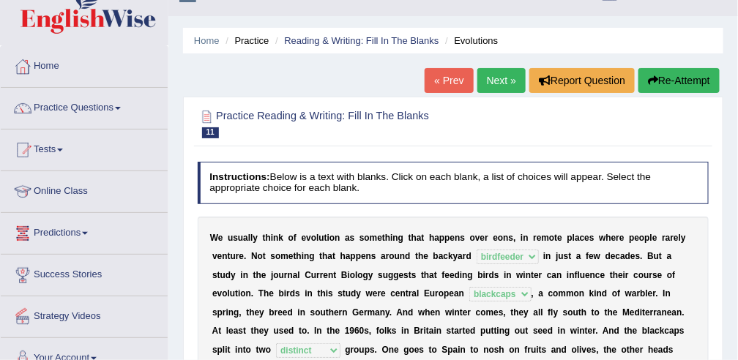
click at [64, 275] on link "Success Stories" at bounding box center [84, 273] width 167 height 37
